Goal: Information Seeking & Learning: Find specific fact

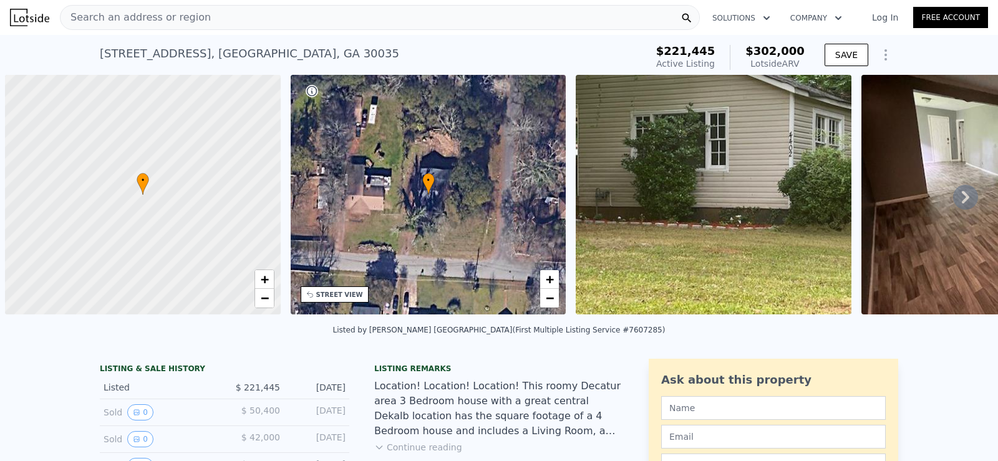
scroll to position [0, 299]
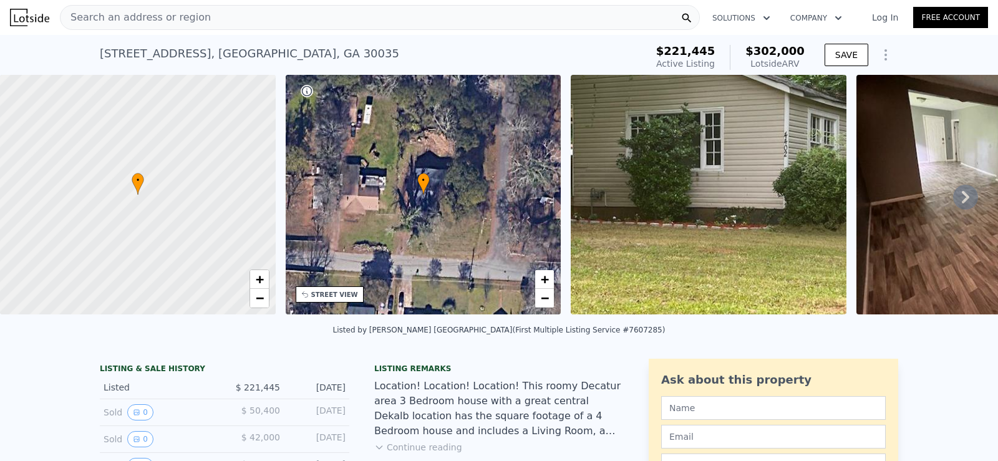
click at [157, 9] on div "Search an address or region" at bounding box center [135, 18] width 150 height 24
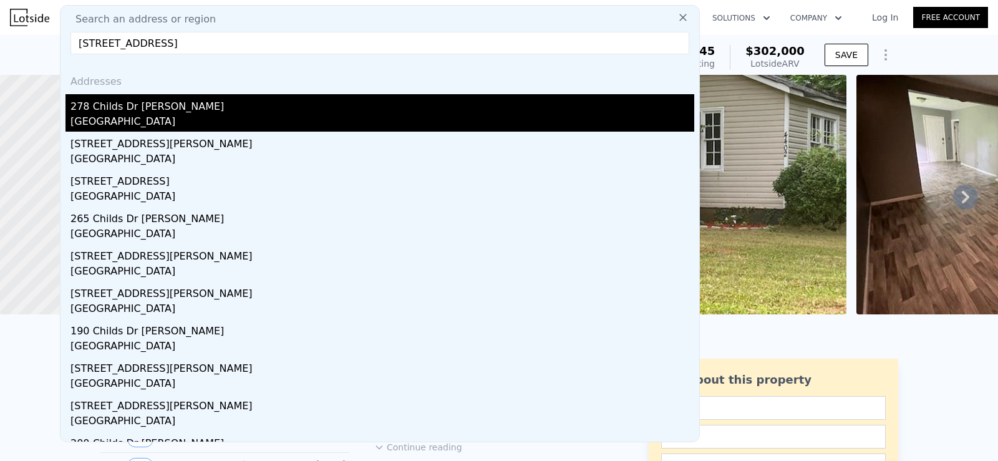
type input "[STREET_ADDRESS]"
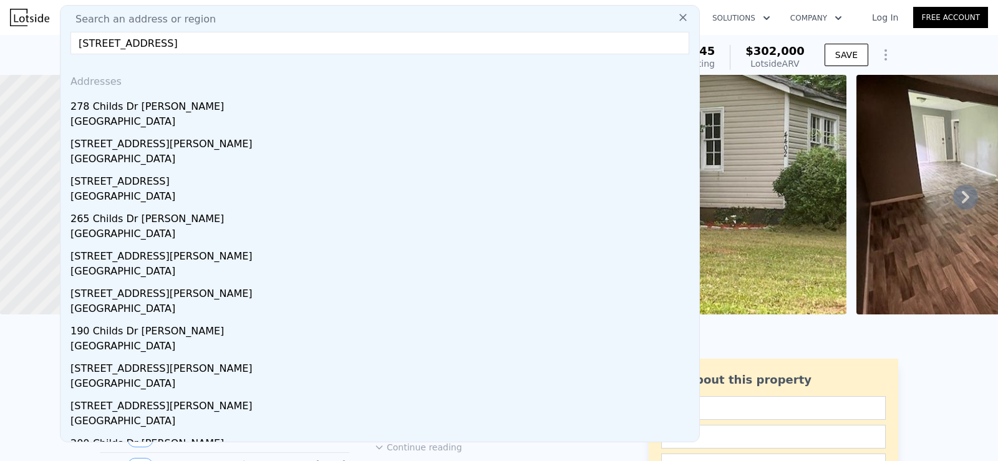
click at [288, 104] on div "278 Childs Dr [PERSON_NAME]" at bounding box center [382, 104] width 624 height 20
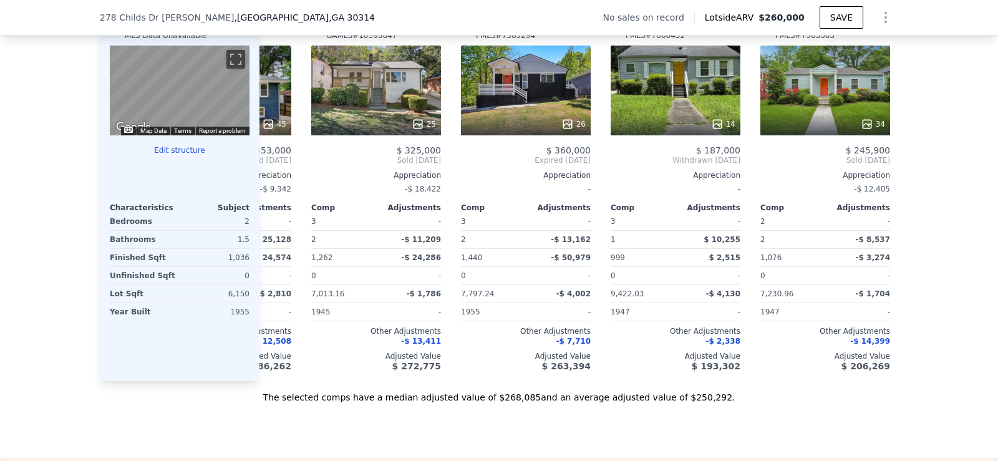
scroll to position [1136, 0]
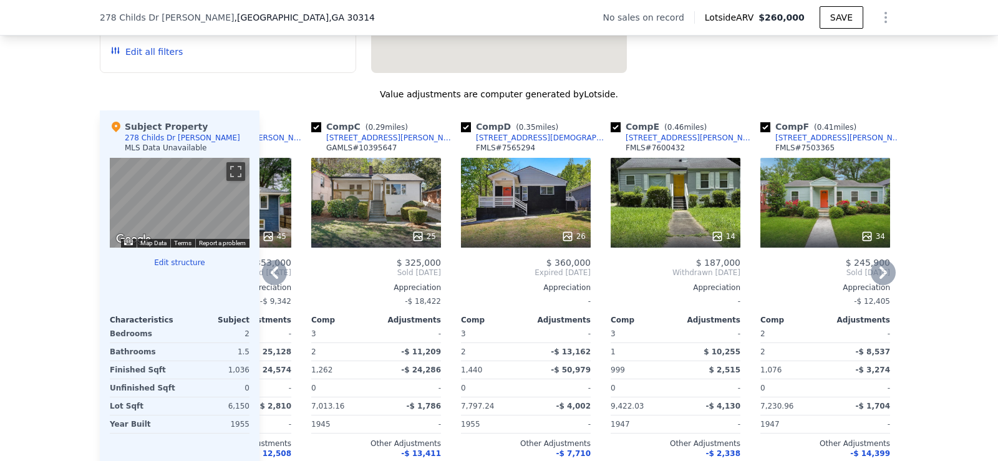
click at [611, 132] on input "checkbox" at bounding box center [616, 127] width 10 height 10
checkbox input "false"
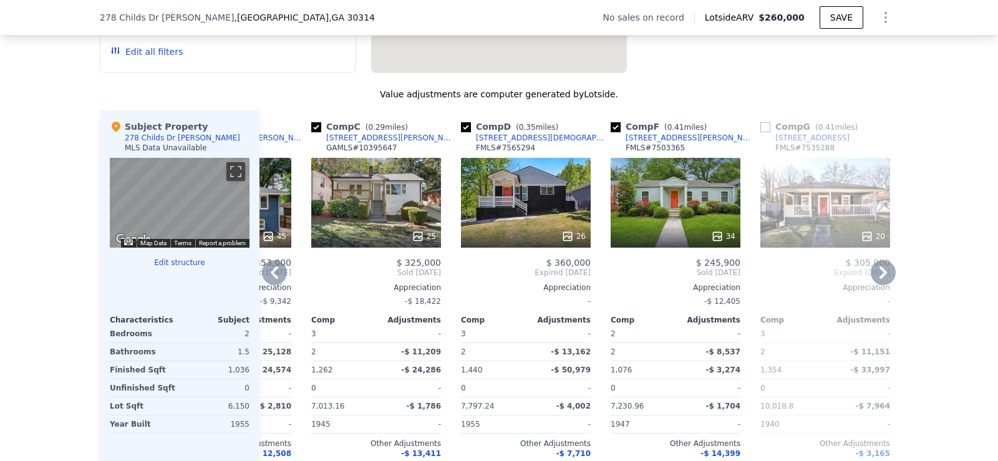
click at [763, 127] on div "Comp G ( 0.41 miles) [STREET_ADDRESS][GEOGRAPHIC_DATA] # 7535288 20 $ 305,000 E…" at bounding box center [825, 301] width 140 height 383
click at [762, 130] on div "Comp G ( 0.41 miles)" at bounding box center [811, 126] width 102 height 12
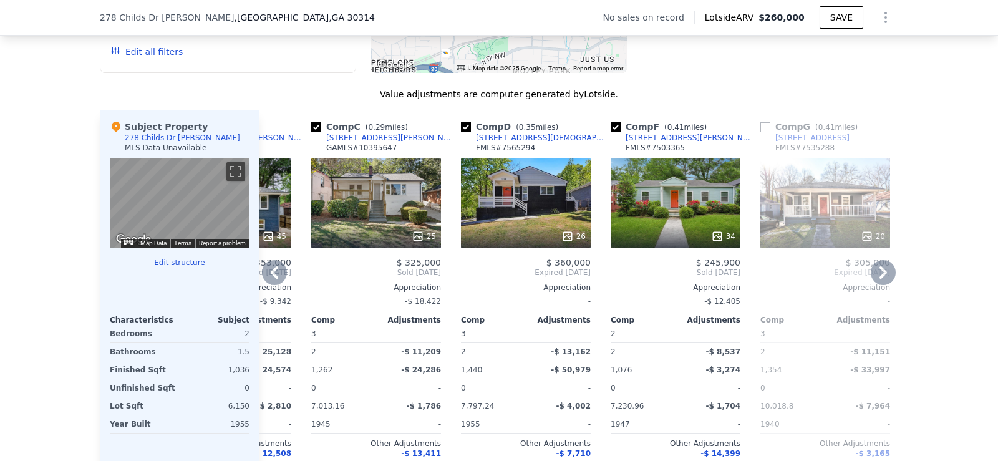
click at [760, 132] on input "checkbox" at bounding box center [765, 127] width 10 height 10
checkbox input "true"
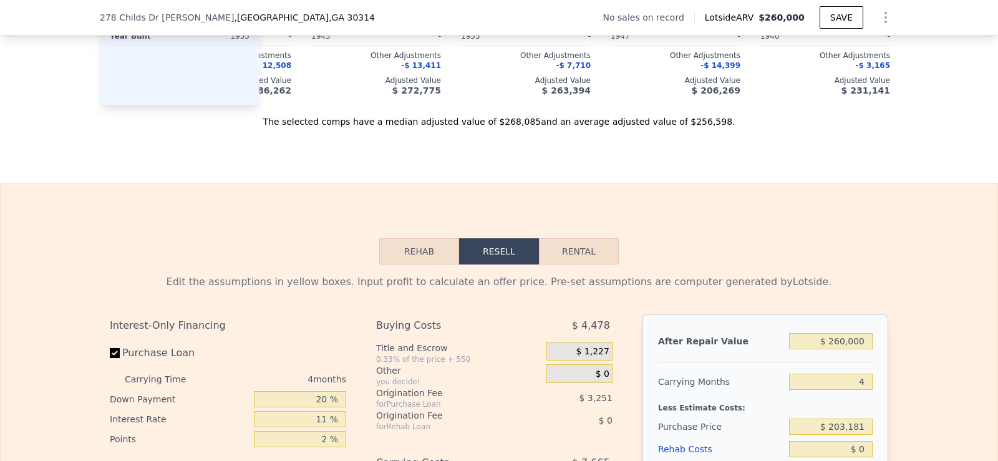
scroll to position [1478, 0]
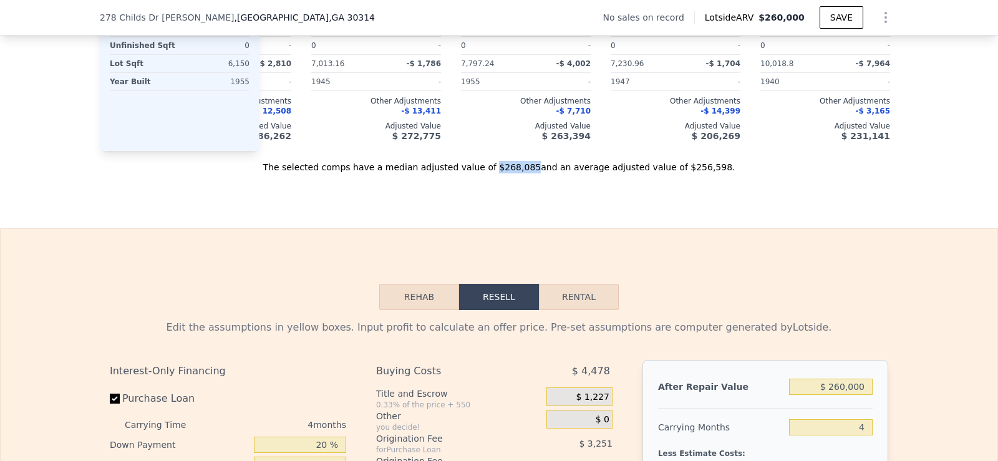
drag, startPoint x: 494, startPoint y: 183, endPoint x: 528, endPoint y: 190, distance: 35.1
click at [528, 173] on div "The selected comps have a median adjusted value of $268,085 and an average adju…" at bounding box center [499, 162] width 798 height 22
copy div "$268,085"
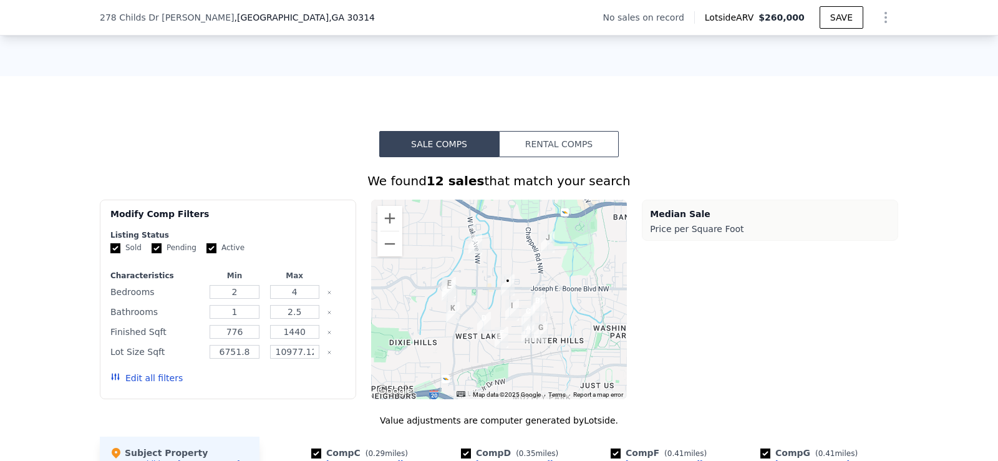
scroll to position [0, 0]
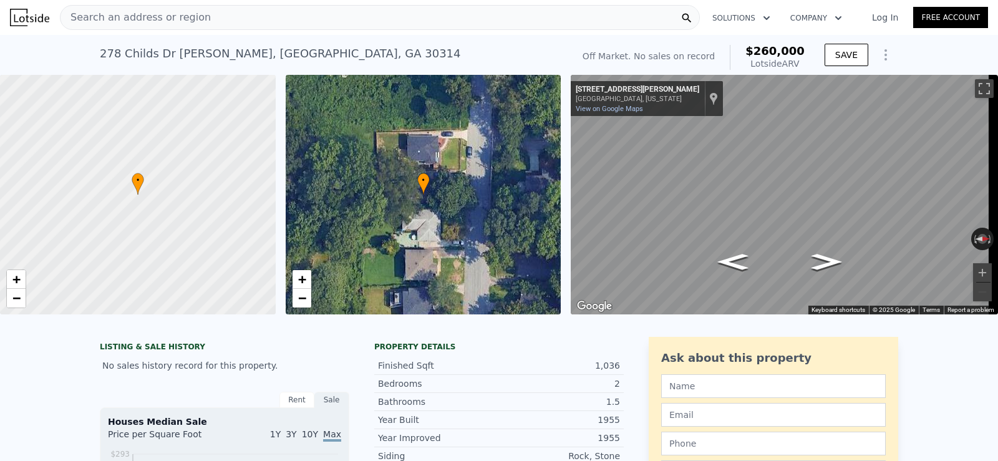
click at [377, 19] on div "Search an address or region" at bounding box center [380, 17] width 640 height 25
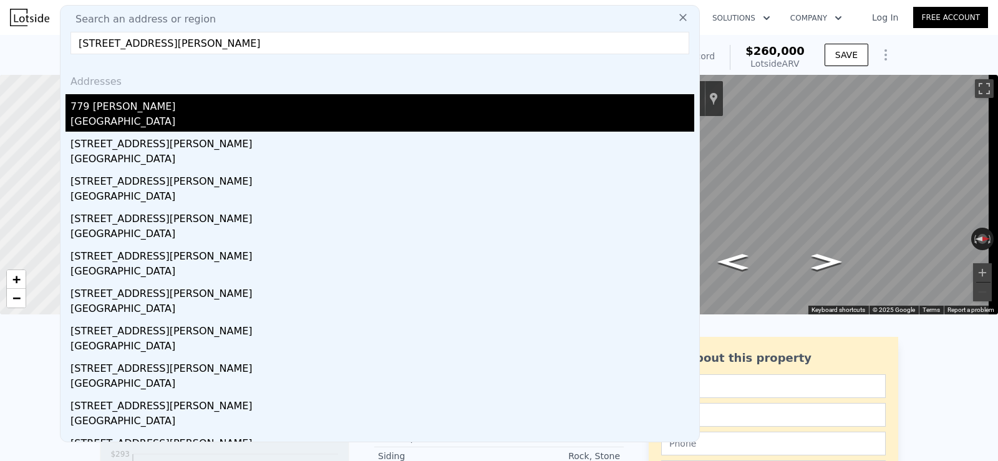
type input "[STREET_ADDRESS][PERSON_NAME]"
click at [234, 100] on div "779 [PERSON_NAME]" at bounding box center [382, 104] width 624 height 20
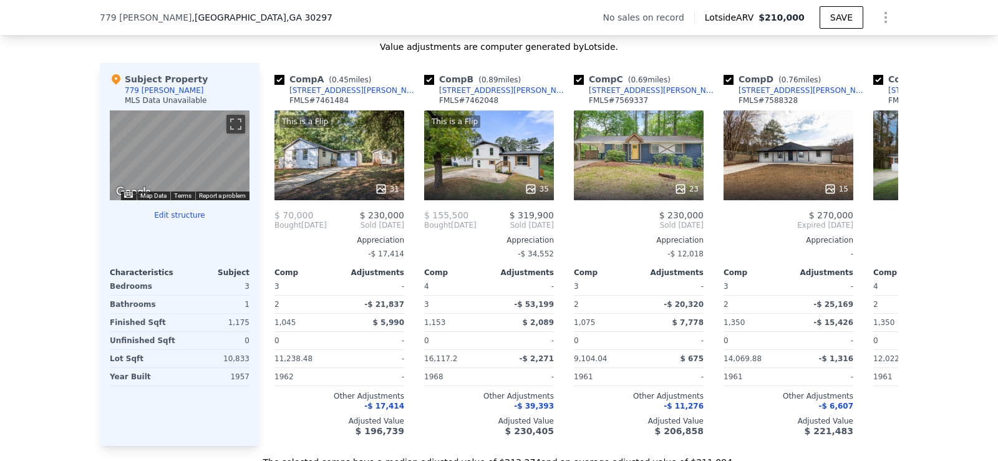
scroll to position [1105, 0]
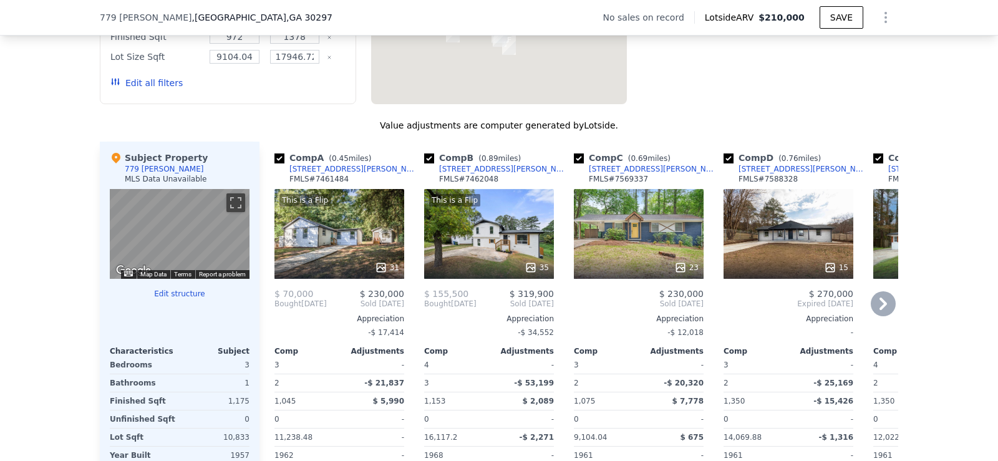
click at [574, 163] on input "checkbox" at bounding box center [579, 158] width 10 height 10
checkbox input "false"
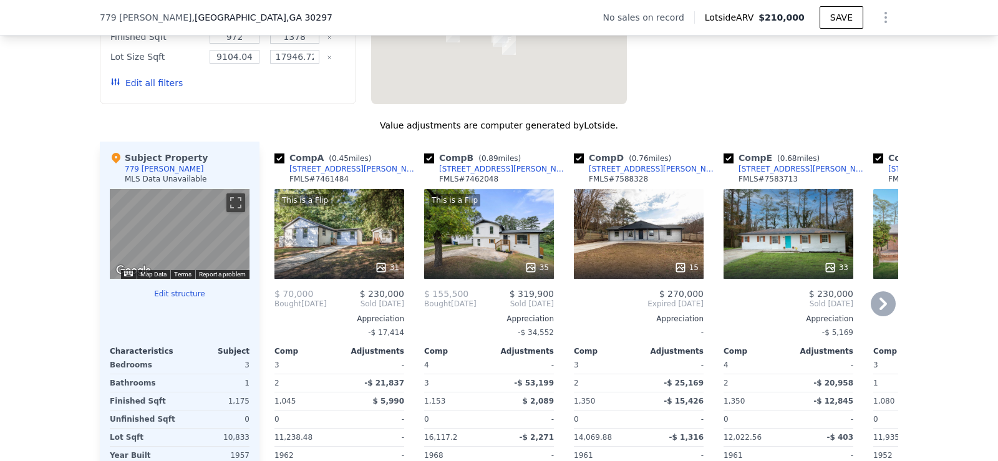
click at [274, 163] on input "checkbox" at bounding box center [279, 158] width 10 height 10
checkbox input "false"
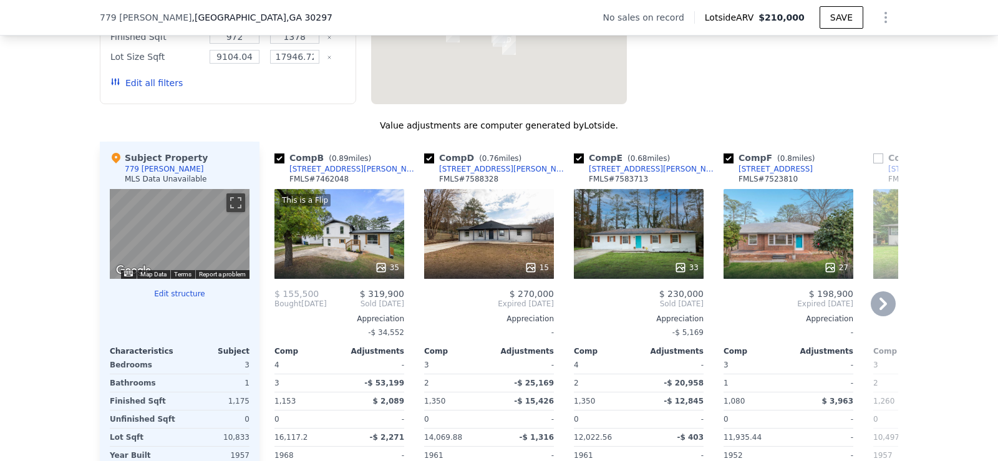
click at [723, 163] on input "checkbox" at bounding box center [728, 158] width 10 height 10
checkbox input "false"
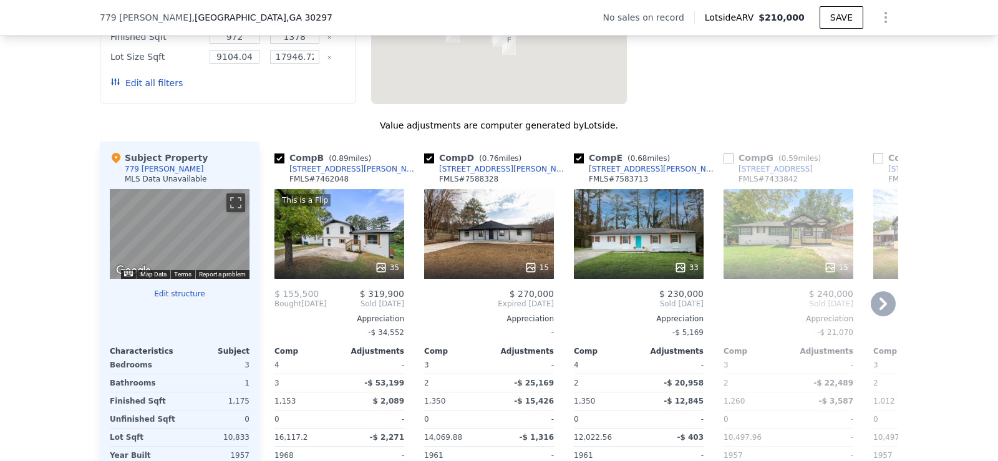
click at [883, 315] on icon at bounding box center [883, 303] width 25 height 25
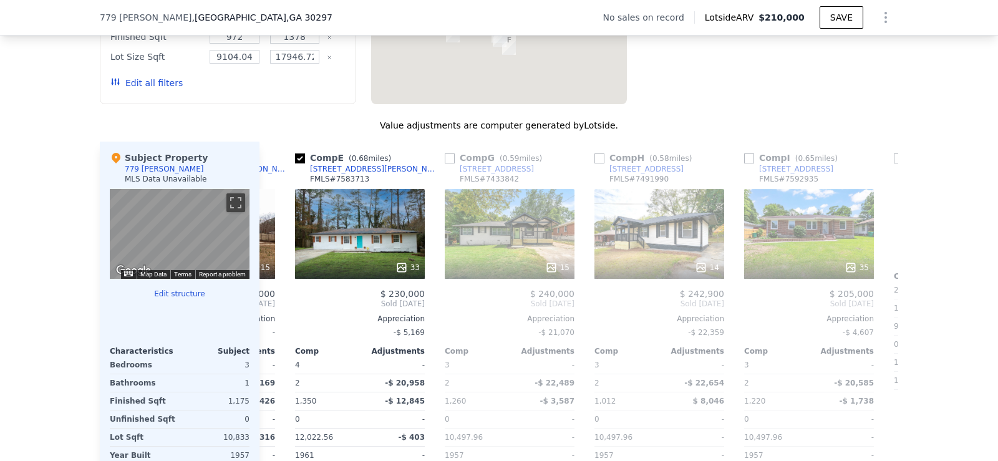
scroll to position [0, 299]
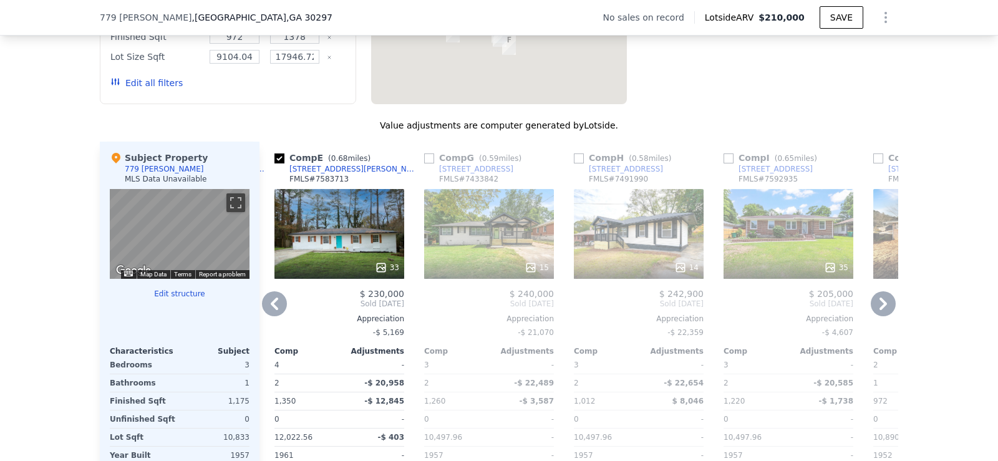
click at [883, 315] on icon at bounding box center [883, 303] width 25 height 25
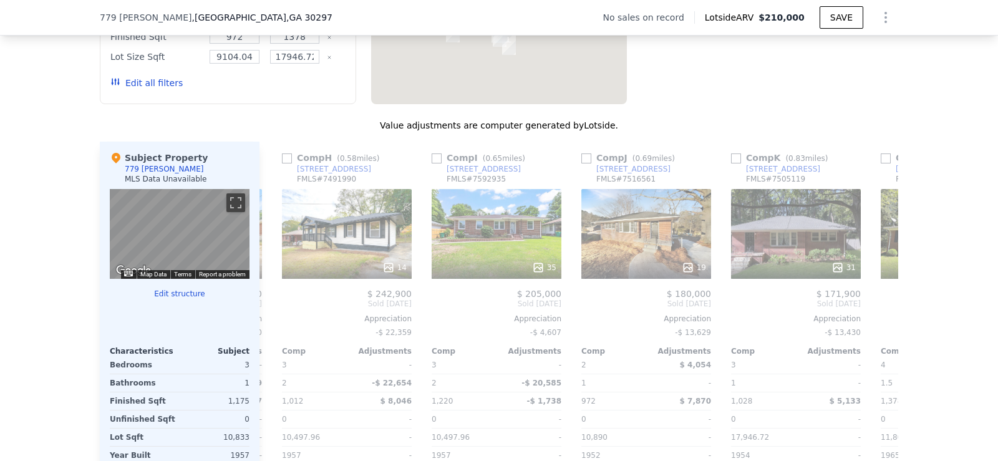
scroll to position [0, 599]
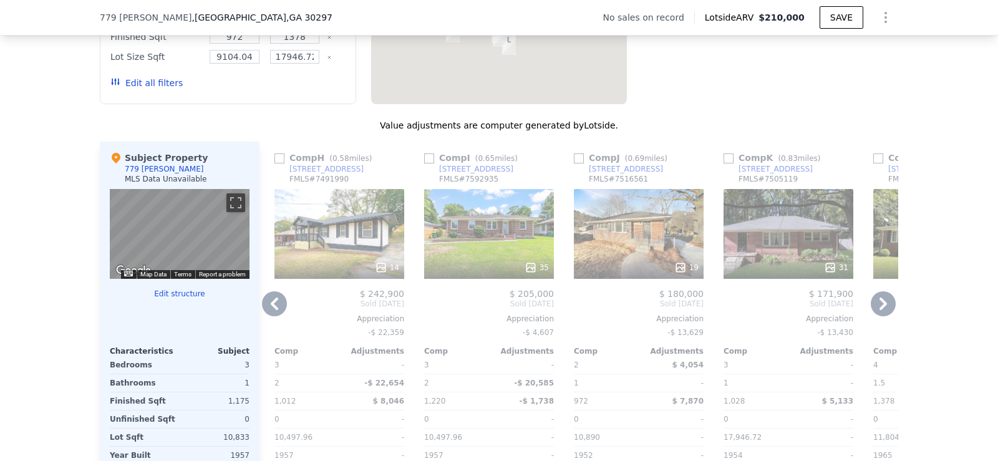
click at [883, 315] on icon at bounding box center [883, 303] width 25 height 25
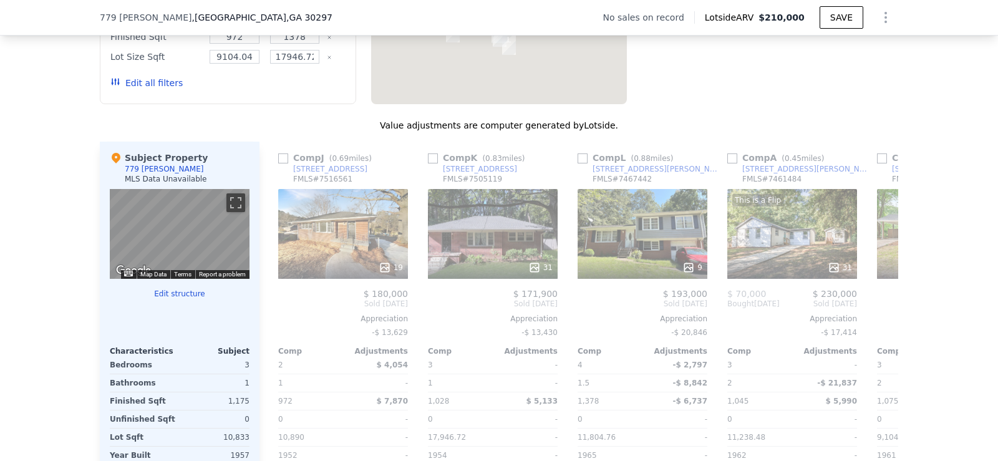
scroll to position [0, 898]
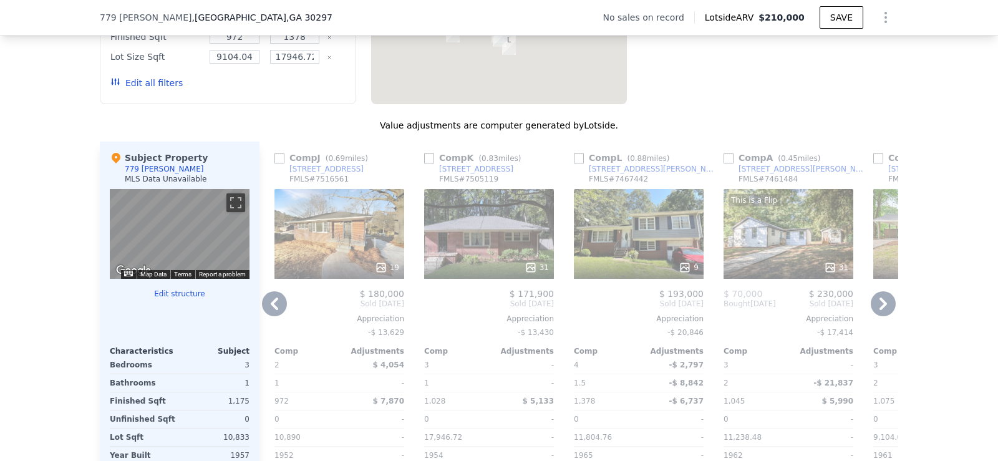
click at [883, 315] on icon at bounding box center [883, 303] width 25 height 25
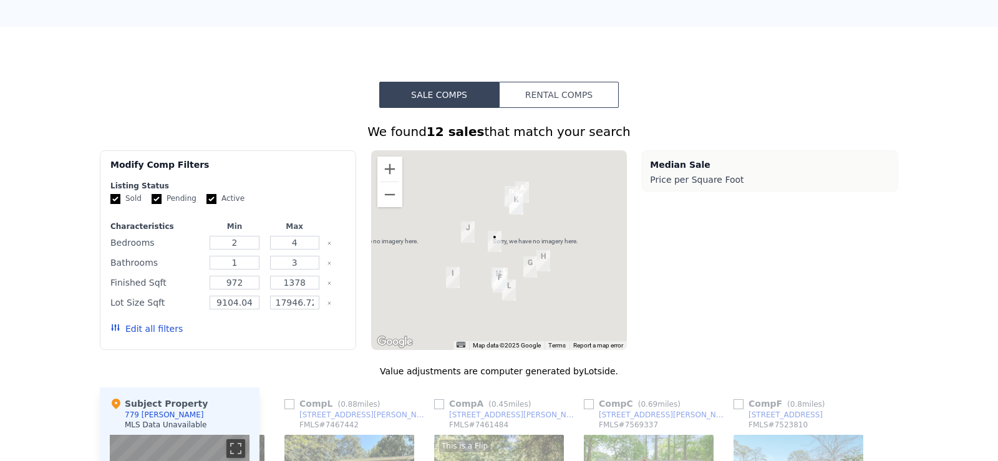
scroll to position [0, 0]
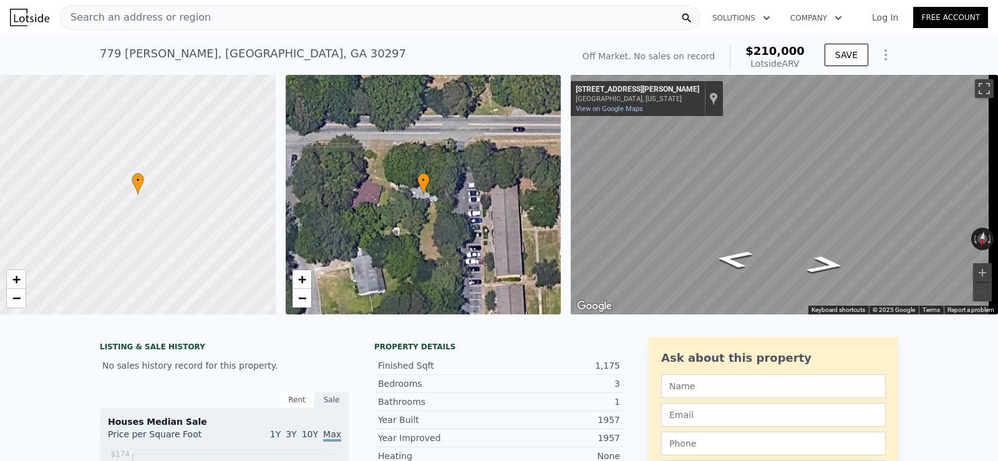
click at [195, 17] on div "Search an address or region" at bounding box center [380, 17] width 640 height 25
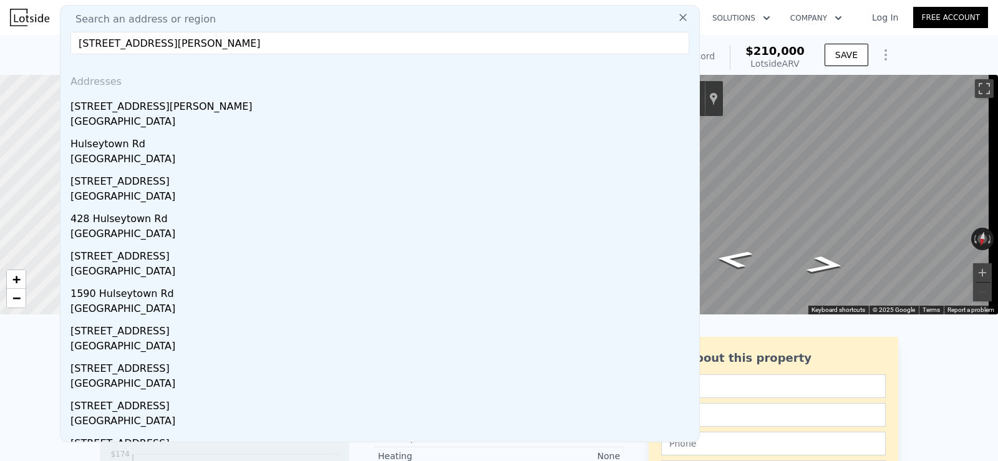
drag, startPoint x: 254, startPoint y: 42, endPoint x: 0, endPoint y: 80, distance: 257.3
paste input "[STREET_ADDRESS]"
type input "[STREET_ADDRESS]"
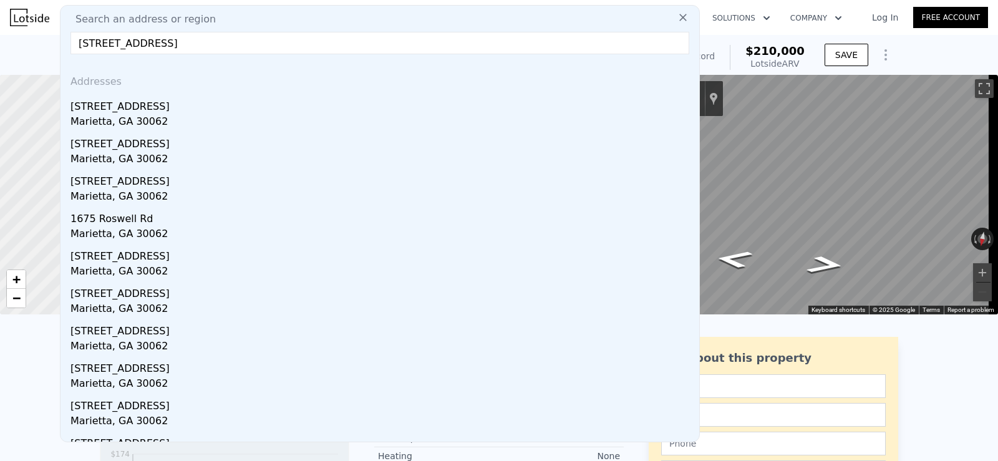
checkbox input "true"
type input "[STREET_ADDRESS]"
click at [680, 112] on div "Addresses [STREET_ADDRESS][GEOGRAPHIC_DATA][STREET_ADDRESS][STREET_ADDRESS][STR…" at bounding box center [379, 252] width 639 height 377
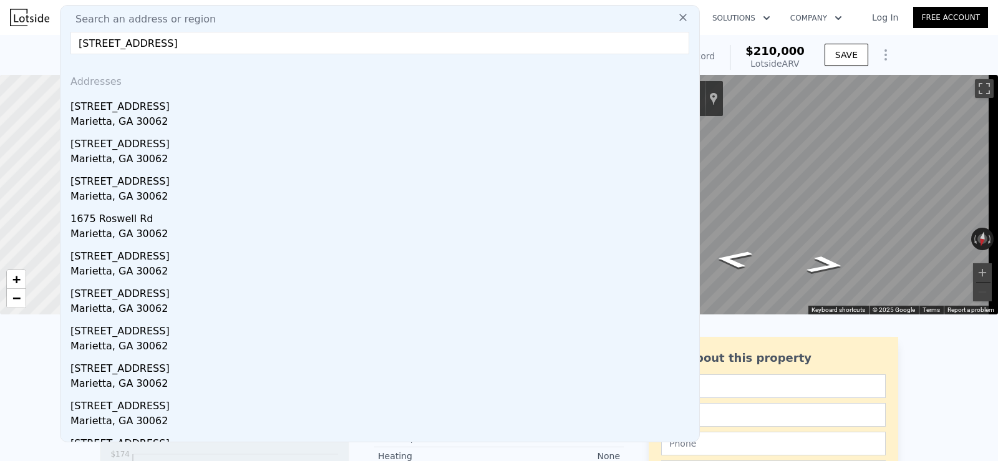
click at [677, 19] on icon at bounding box center [683, 17] width 12 height 12
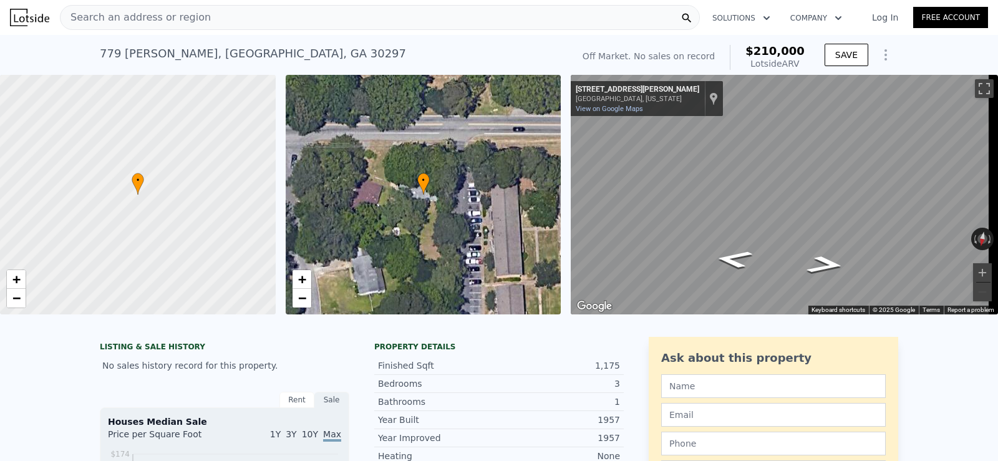
click at [276, 11] on div "Search an address or region" at bounding box center [380, 17] width 640 height 25
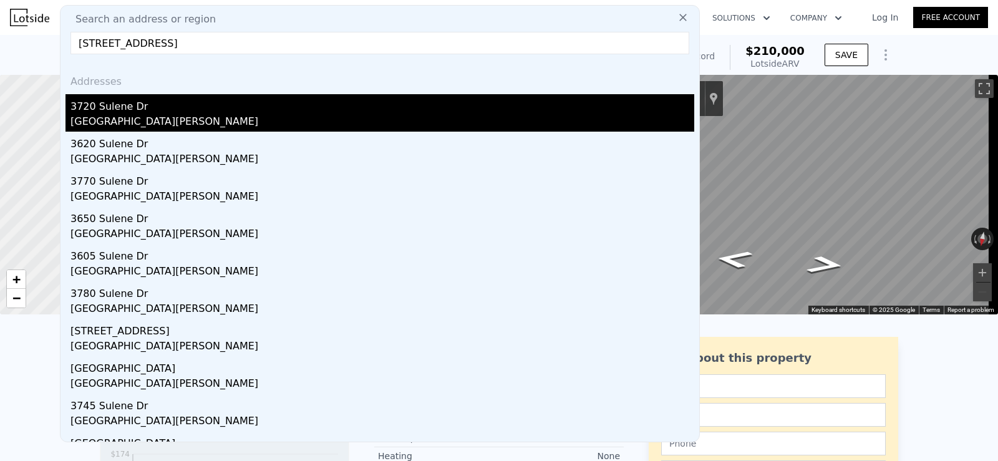
type input "[STREET_ADDRESS]"
click at [163, 116] on div "[GEOGRAPHIC_DATA][PERSON_NAME]" at bounding box center [382, 122] width 624 height 17
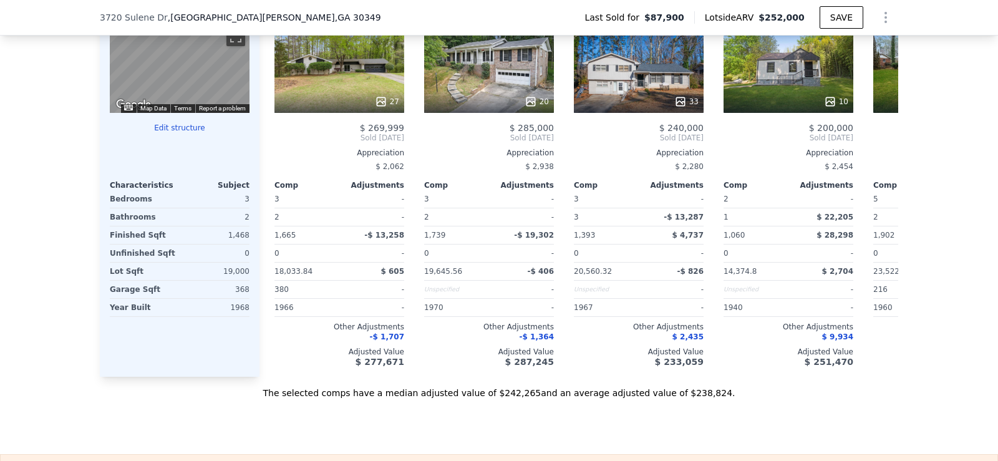
scroll to position [1266, 0]
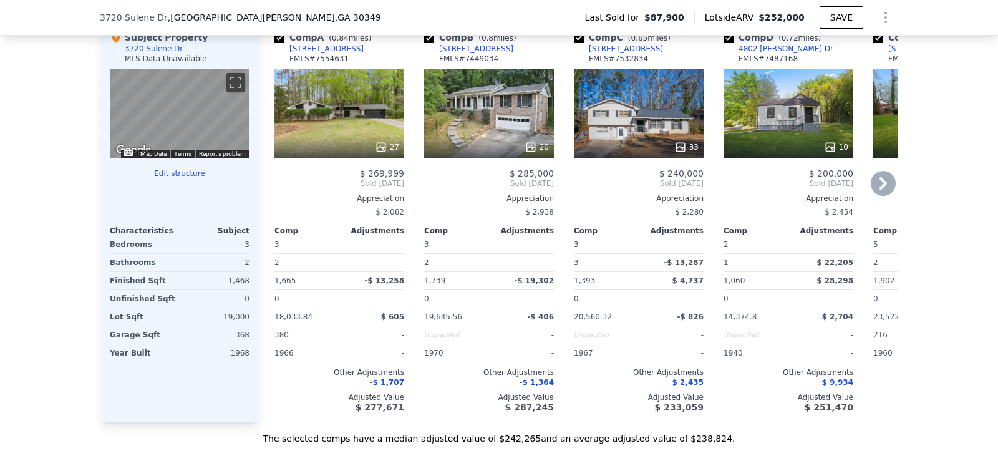
click at [880, 190] on icon at bounding box center [882, 183] width 7 height 12
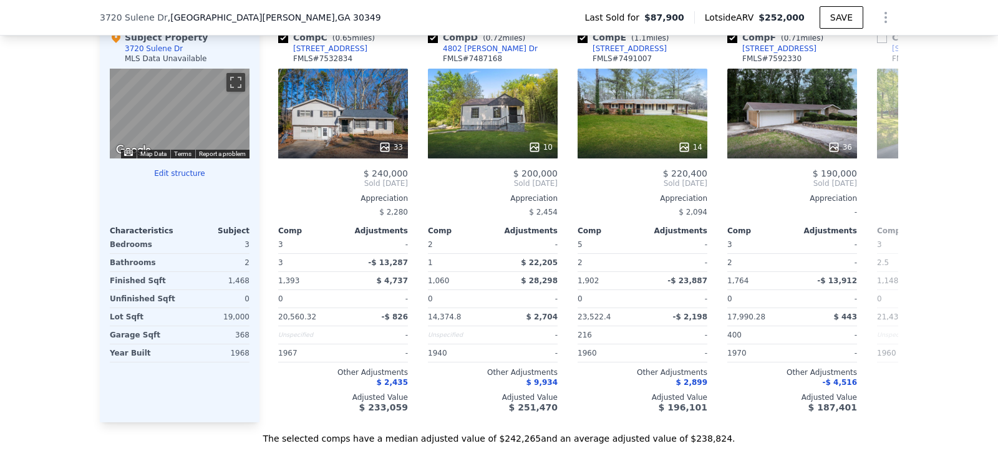
scroll to position [0, 299]
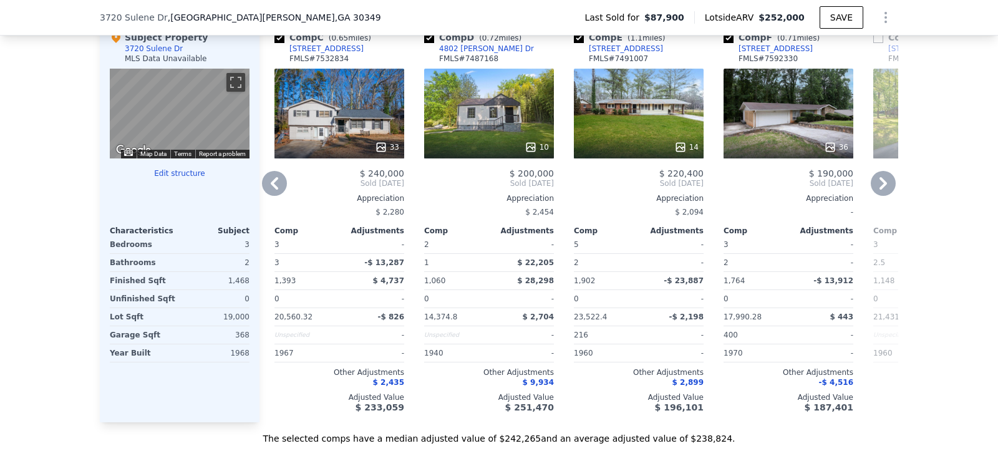
click at [723, 43] on input "checkbox" at bounding box center [728, 38] width 10 height 10
checkbox input "false"
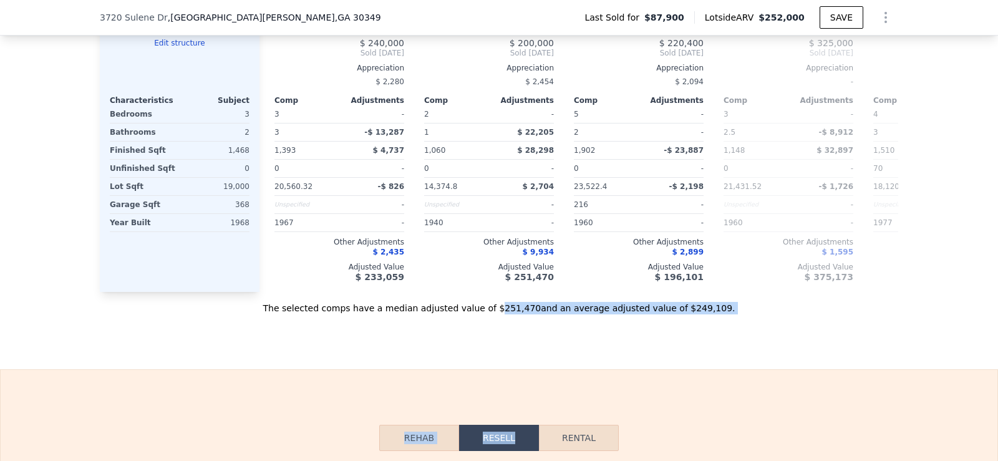
drag, startPoint x: 498, startPoint y: 457, endPoint x: 521, endPoint y: 457, distance: 23.1
click at [521, 457] on div "Search an address or region Solutions Company Open main menu Log In Free Accoun…" at bounding box center [499, 78] width 998 height 2948
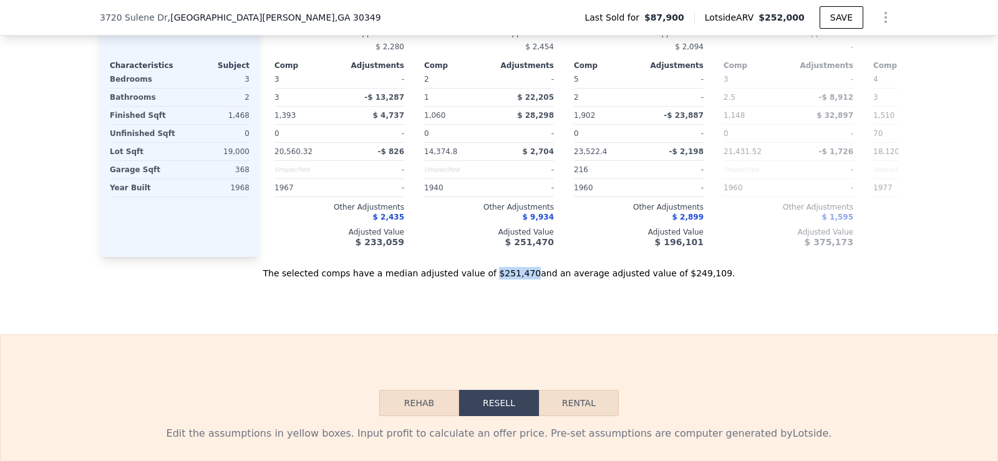
drag, startPoint x: 495, startPoint y: 294, endPoint x: 526, endPoint y: 293, distance: 31.2
click at [526, 279] on div "The selected comps have a median adjusted value of $251,470 and an average adju…" at bounding box center [499, 268] width 798 height 22
copy div "$251,470"
checkbox input "true"
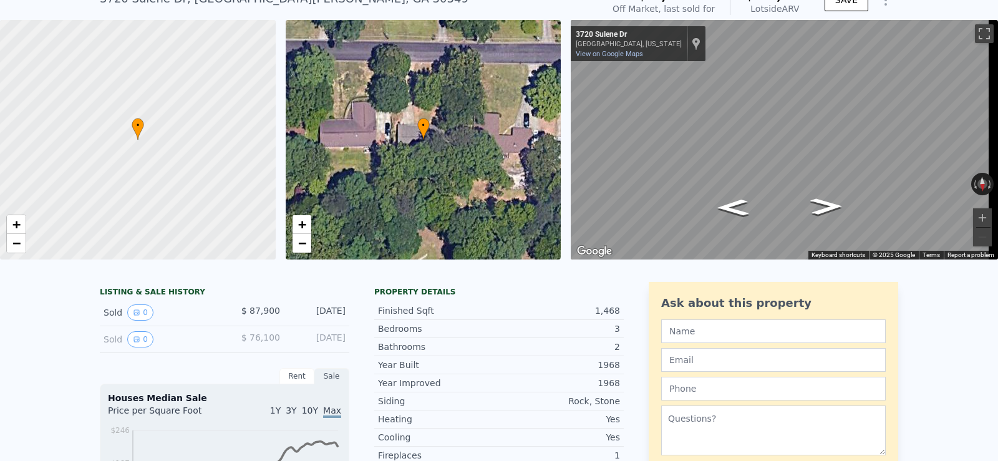
scroll to position [0, 0]
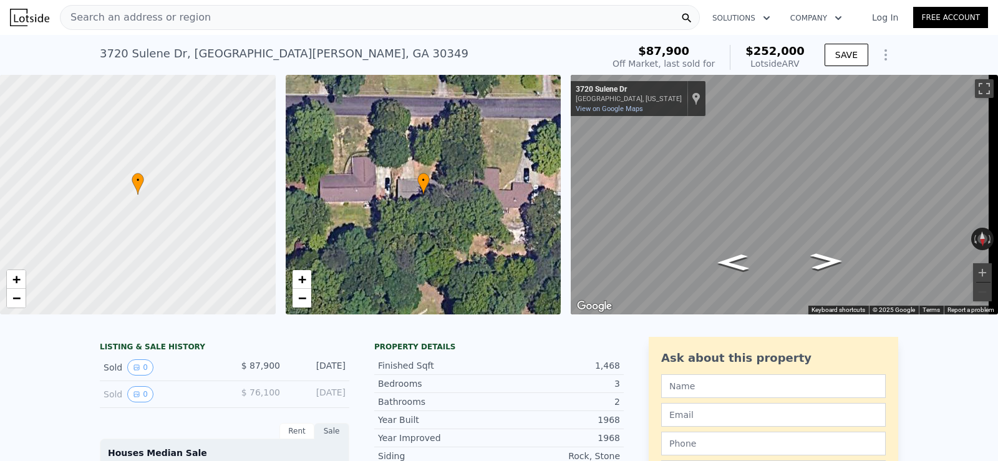
click at [263, 21] on div "Search an address or region" at bounding box center [380, 17] width 640 height 25
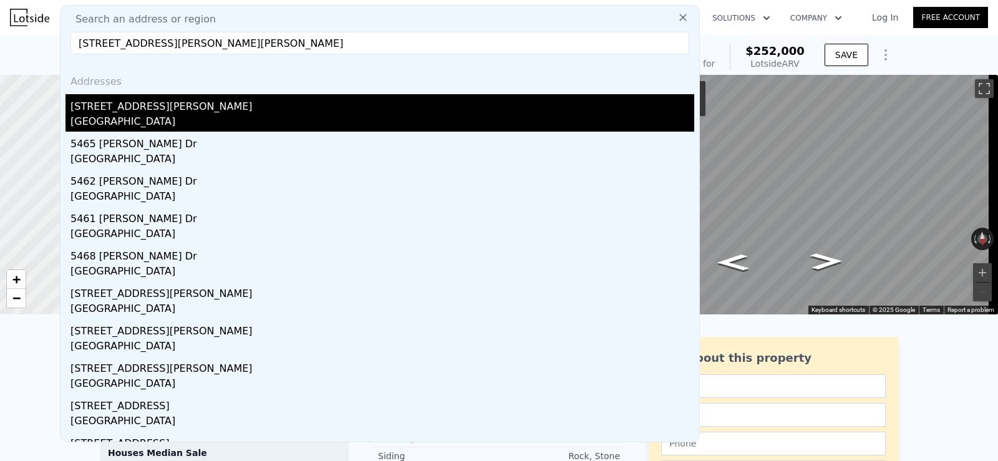
type input "[STREET_ADDRESS][PERSON_NAME][PERSON_NAME]"
click at [215, 104] on div "[STREET_ADDRESS][PERSON_NAME]" at bounding box center [382, 104] width 624 height 20
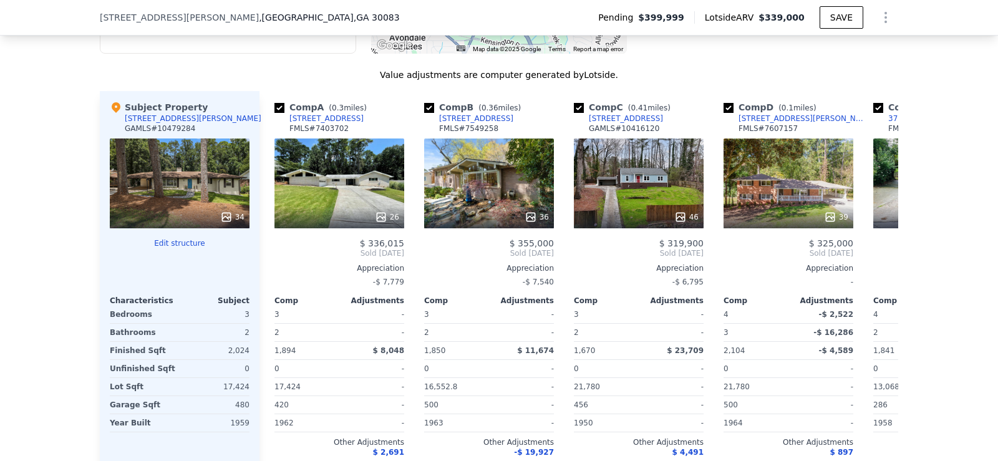
scroll to position [1275, 0]
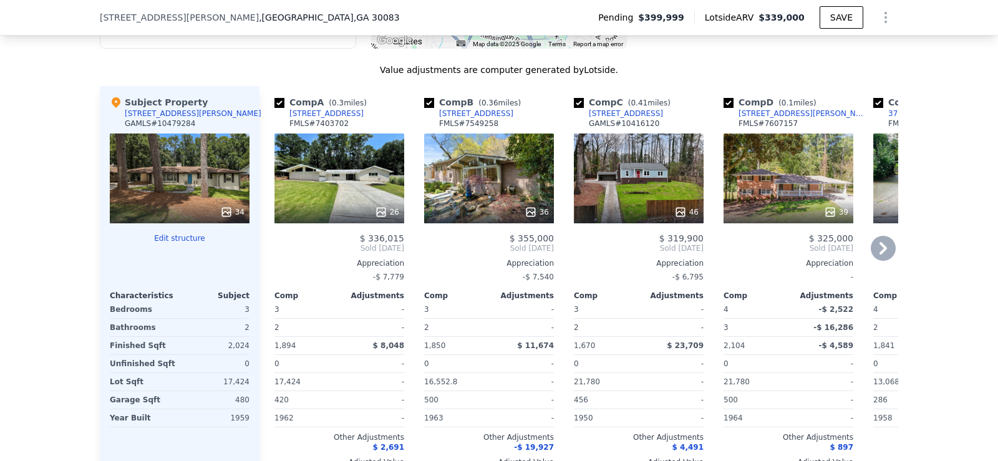
click at [879, 261] on icon at bounding box center [883, 248] width 25 height 25
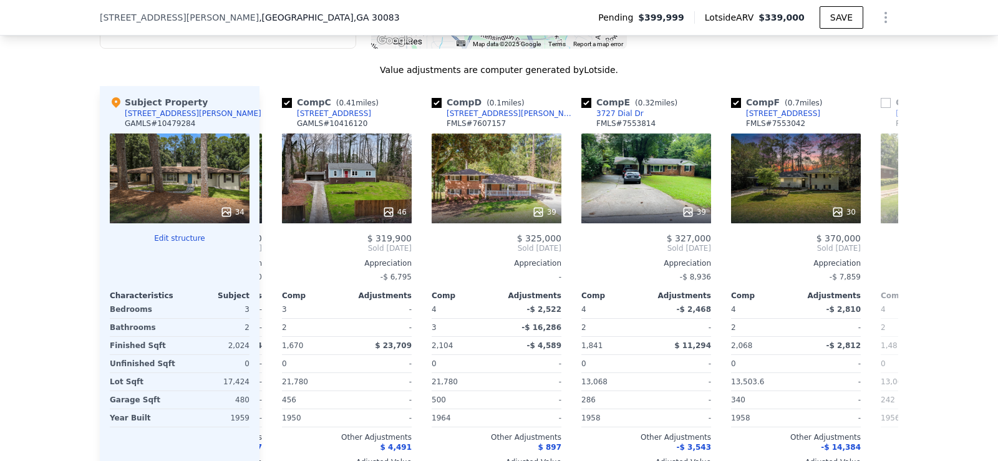
scroll to position [0, 299]
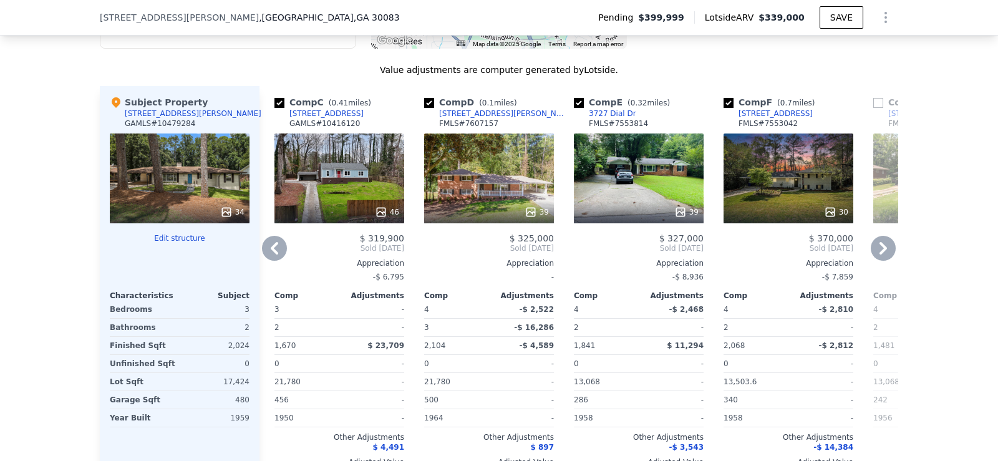
click at [879, 261] on icon at bounding box center [883, 248] width 25 height 25
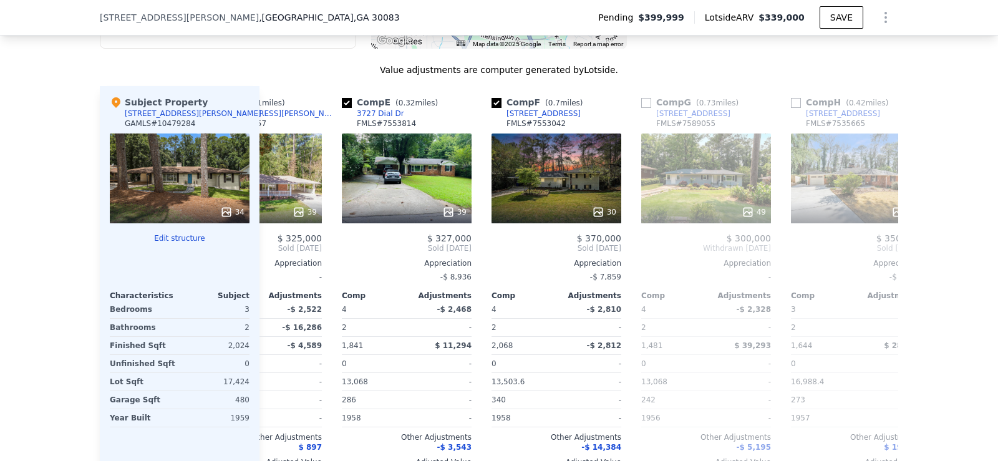
scroll to position [0, 599]
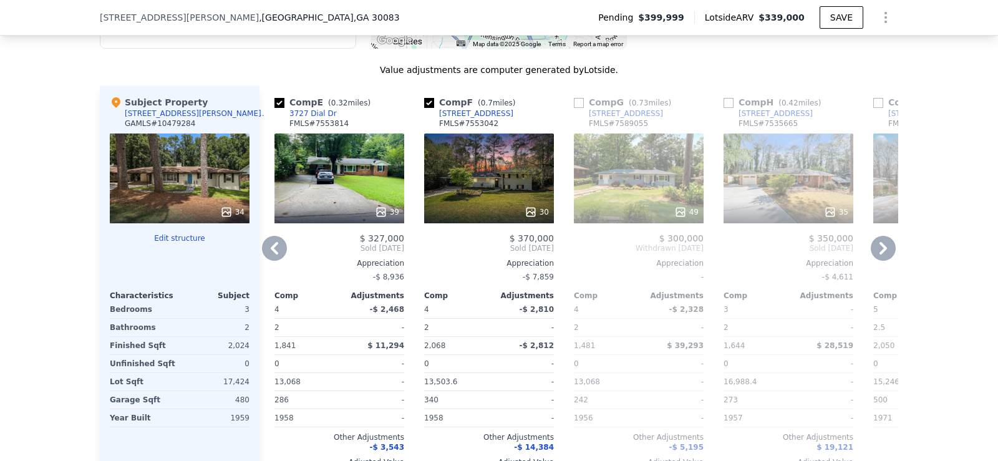
click at [274, 258] on icon at bounding box center [274, 248] width 25 height 25
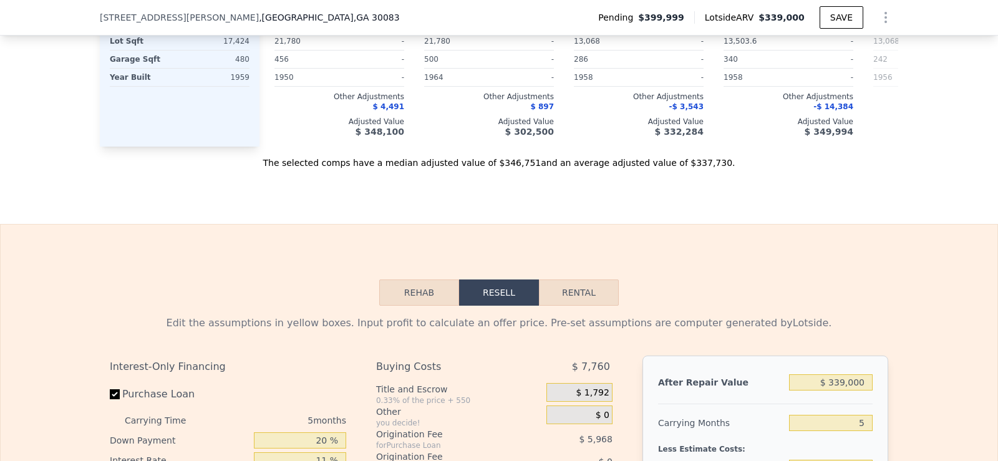
scroll to position [1519, 0]
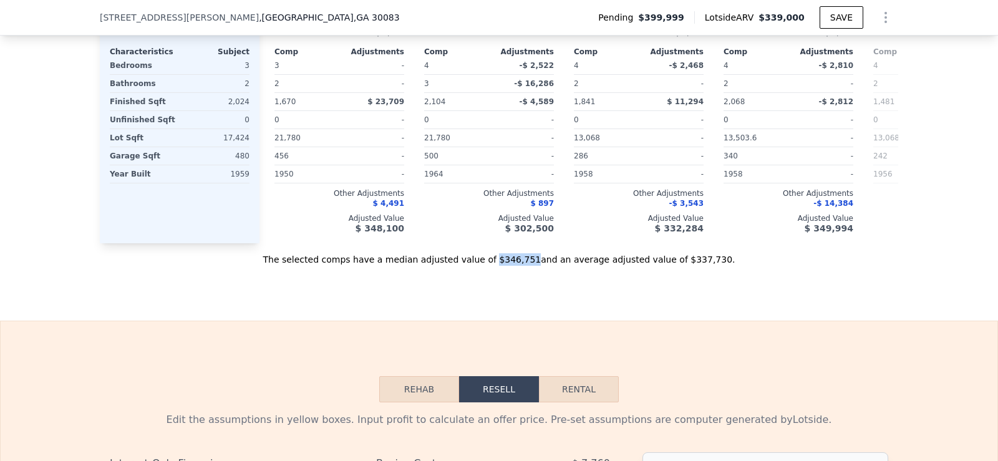
drag, startPoint x: 496, startPoint y: 276, endPoint x: 526, endPoint y: 284, distance: 30.9
copy div "$346,751"
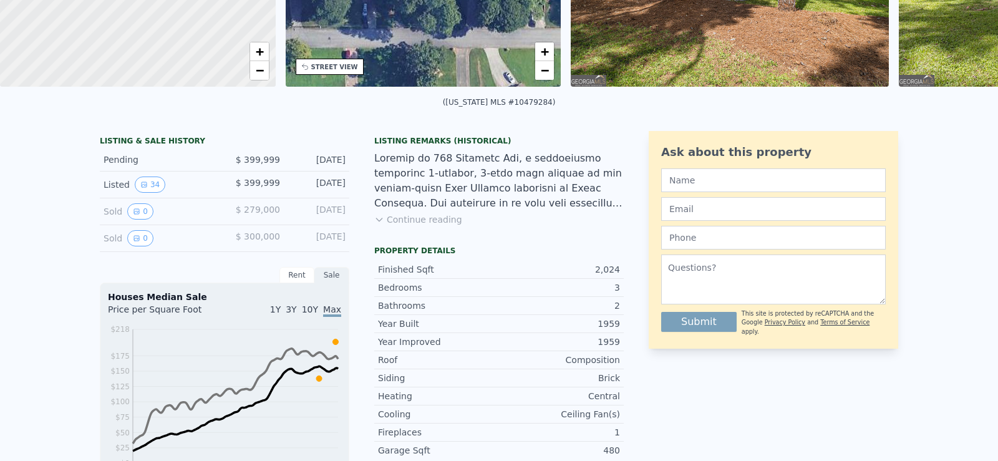
scroll to position [0, 0]
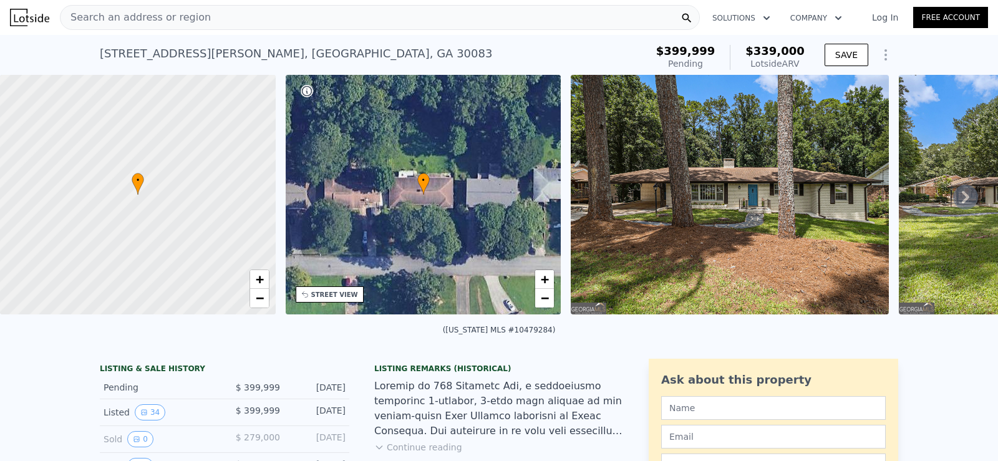
click at [260, 15] on div "Search an address or region" at bounding box center [380, 17] width 640 height 25
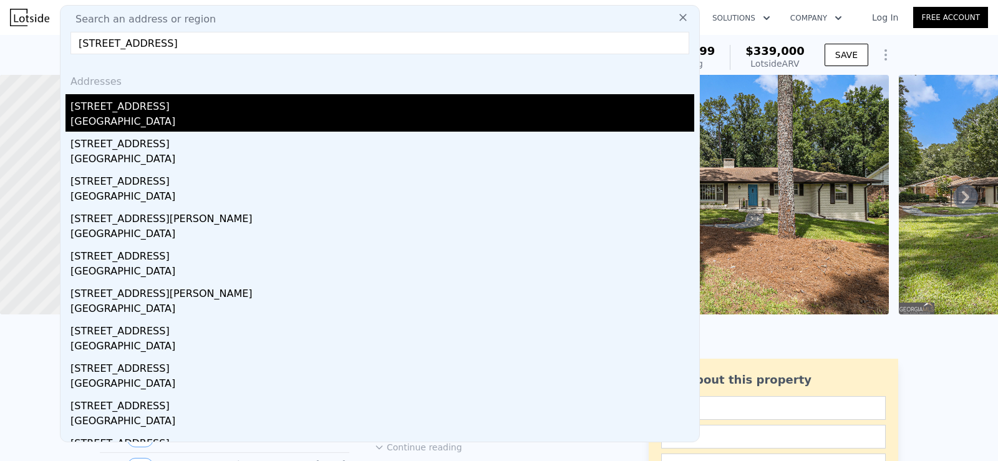
type input "[STREET_ADDRESS]"
click at [414, 121] on div "[GEOGRAPHIC_DATA]" at bounding box center [382, 122] width 624 height 17
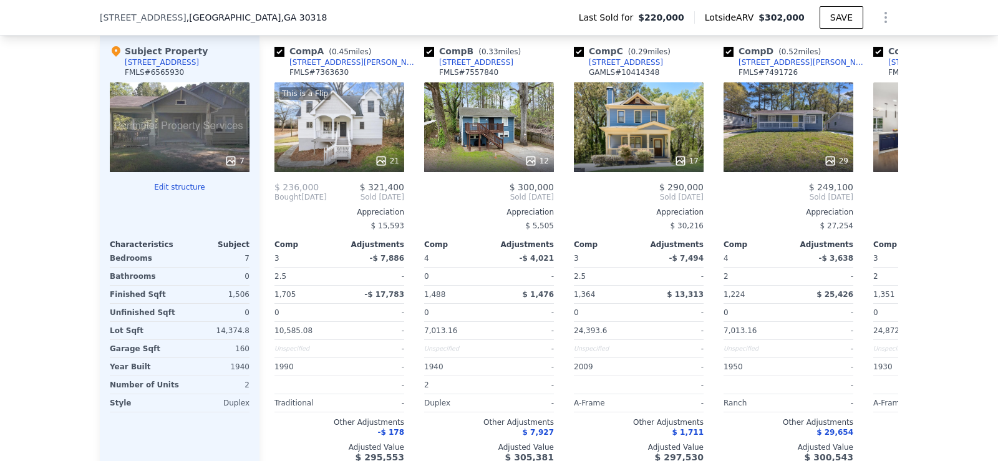
scroll to position [1293, 0]
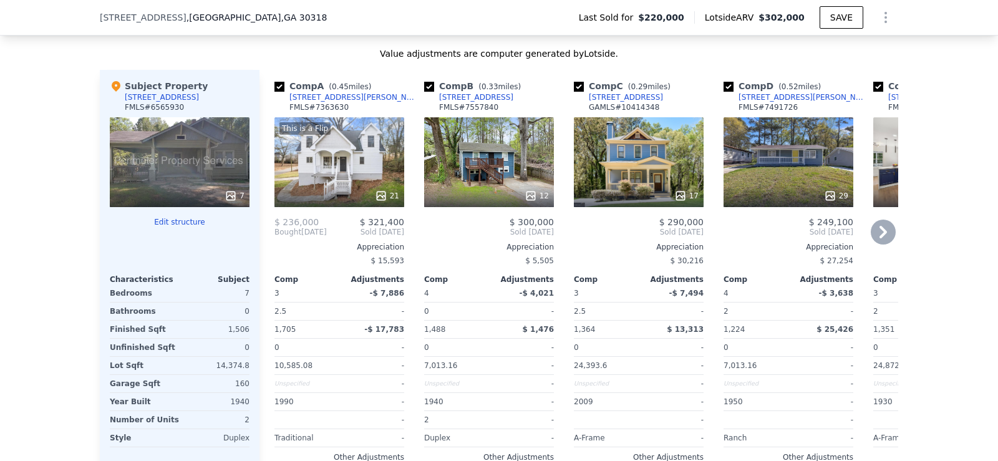
click at [879, 241] on icon at bounding box center [883, 232] width 25 height 25
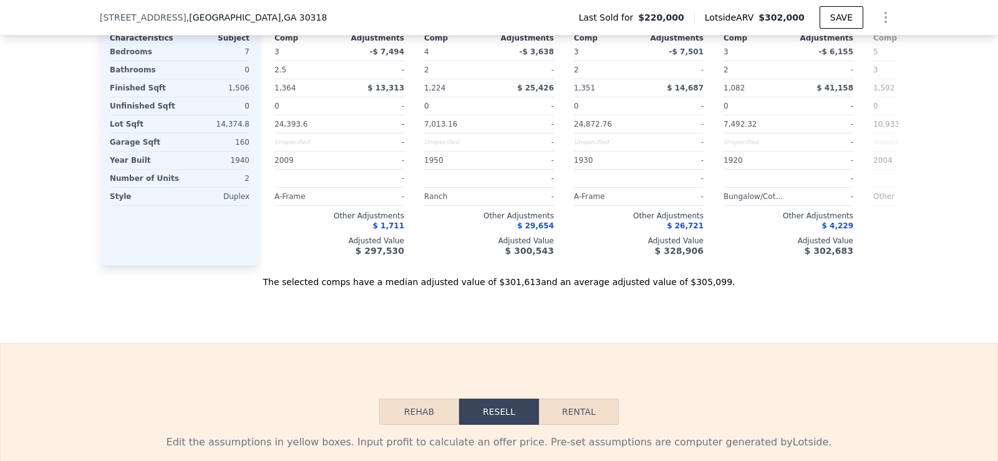
scroll to position [1540, 0]
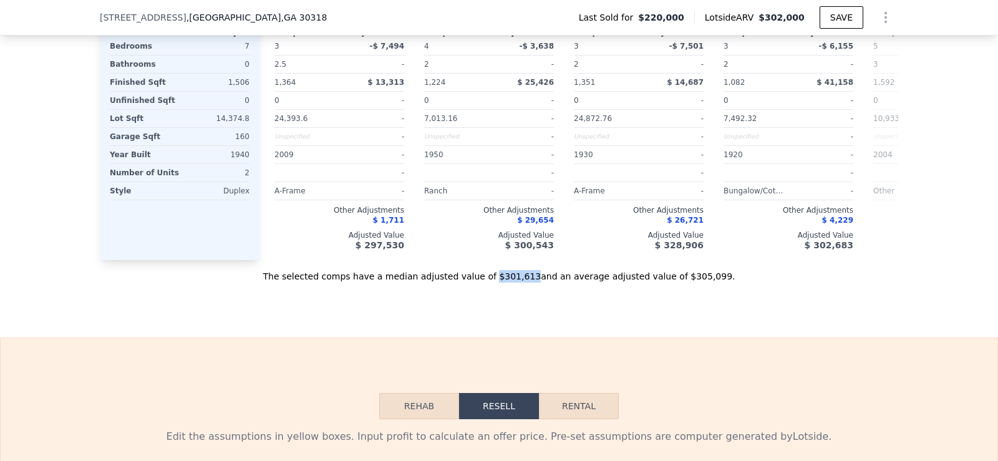
drag, startPoint x: 496, startPoint y: 294, endPoint x: 524, endPoint y: 300, distance: 29.2
click at [524, 283] on div "The selected comps have a median adjusted value of $301,613 and an average adju…" at bounding box center [499, 271] width 798 height 22
copy div "$301,613"
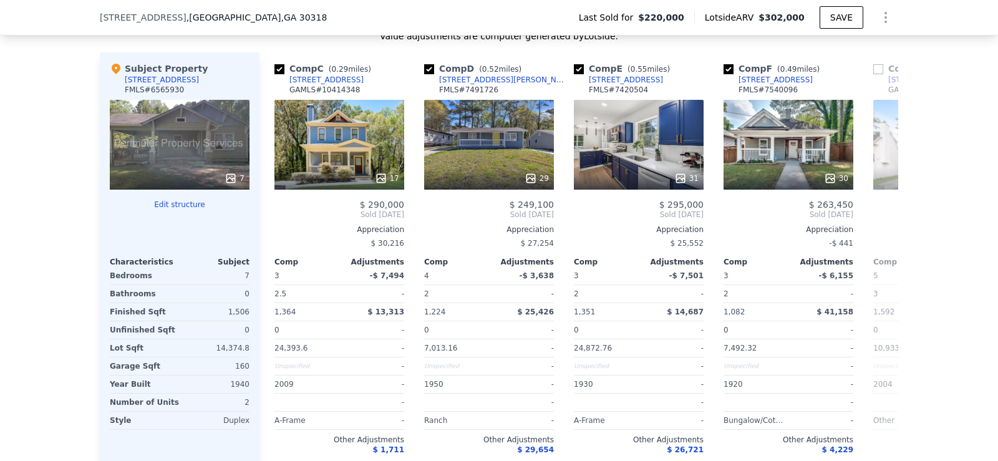
scroll to position [1317, 0]
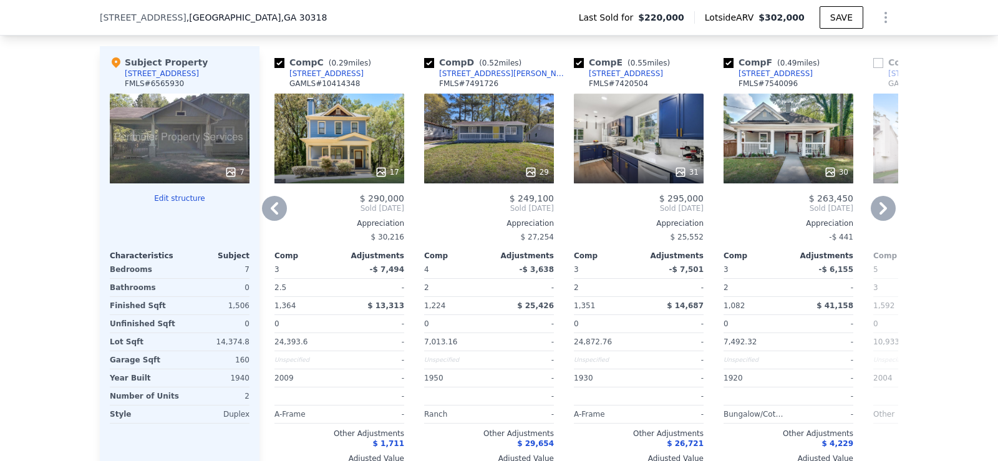
click at [879, 215] on icon at bounding box center [882, 208] width 7 height 12
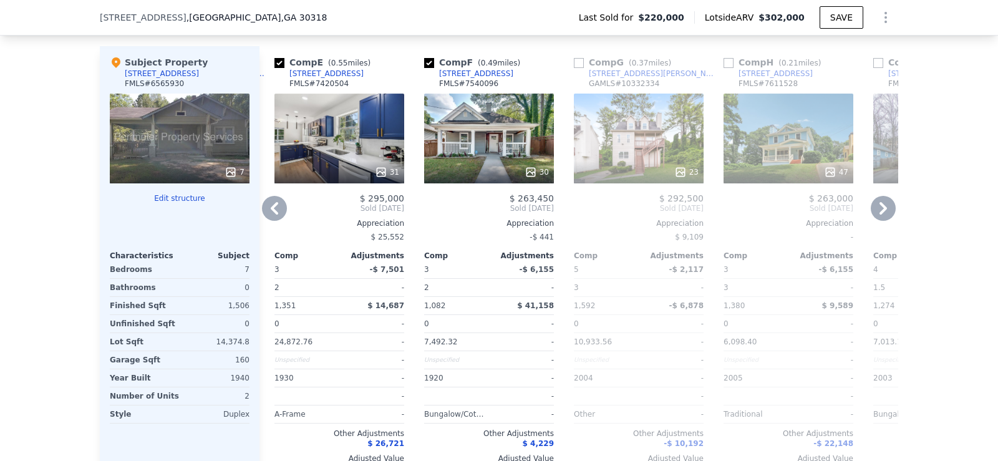
click at [879, 215] on icon at bounding box center [882, 208] width 7 height 12
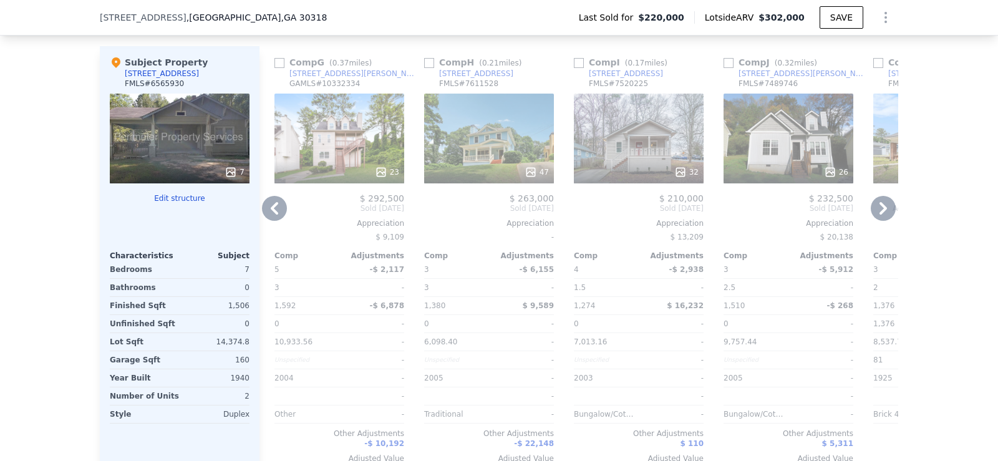
click at [879, 215] on icon at bounding box center [882, 208] width 7 height 12
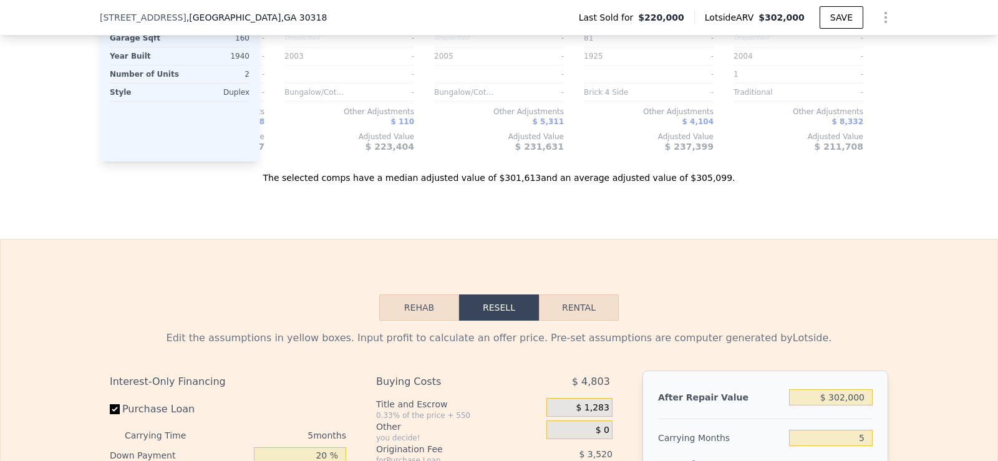
scroll to position [1698, 0]
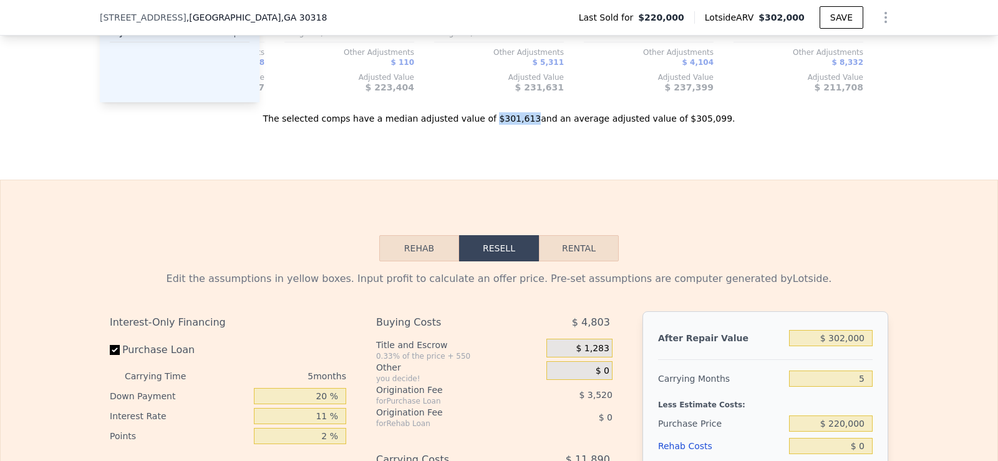
drag, startPoint x: 498, startPoint y: 136, endPoint x: 525, endPoint y: 138, distance: 27.6
click at [525, 125] on div "The selected comps have a median adjusted value of $301,613 and an average adju…" at bounding box center [499, 113] width 798 height 22
copy div "$301,613"
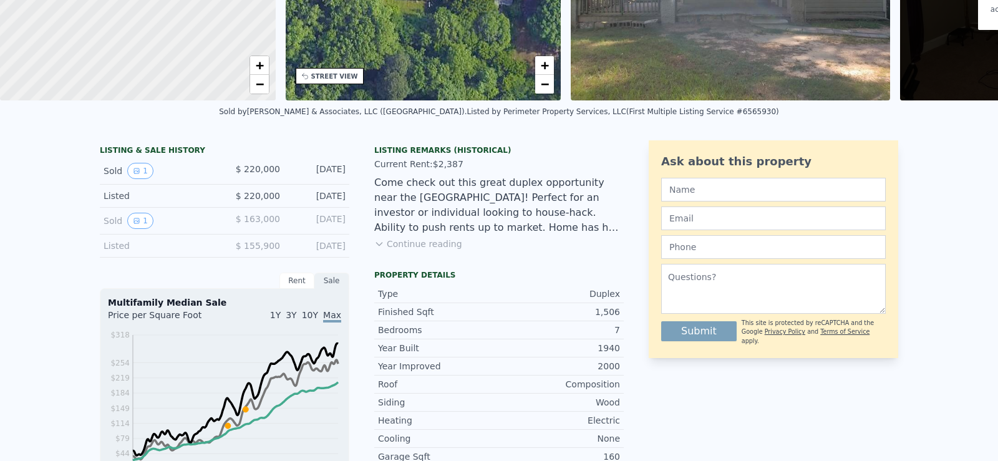
scroll to position [0, 0]
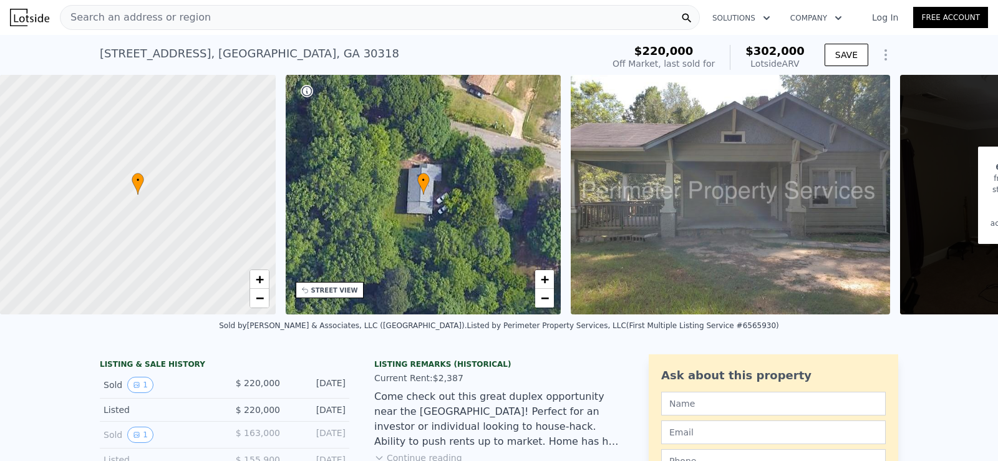
click at [221, 25] on div "Search an address or region" at bounding box center [380, 17] width 640 height 25
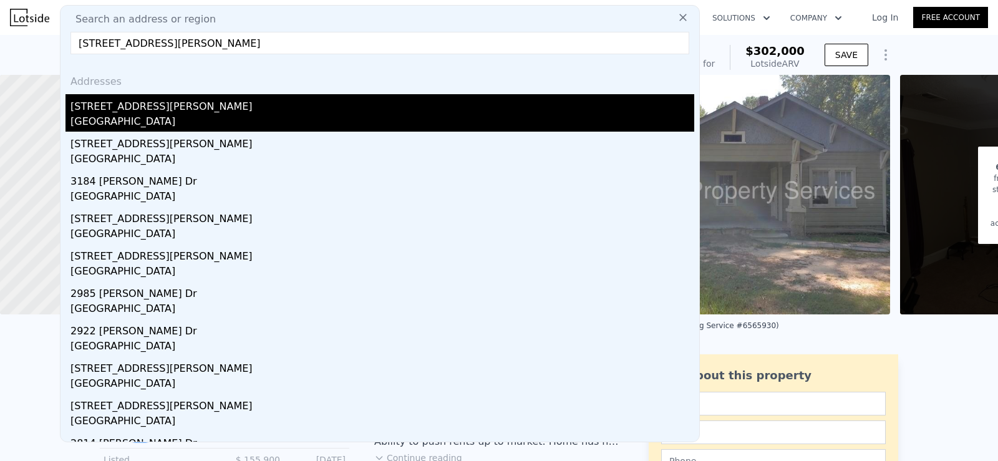
type input "[STREET_ADDRESS][PERSON_NAME]"
click at [184, 100] on div "[STREET_ADDRESS][PERSON_NAME]" at bounding box center [382, 104] width 624 height 20
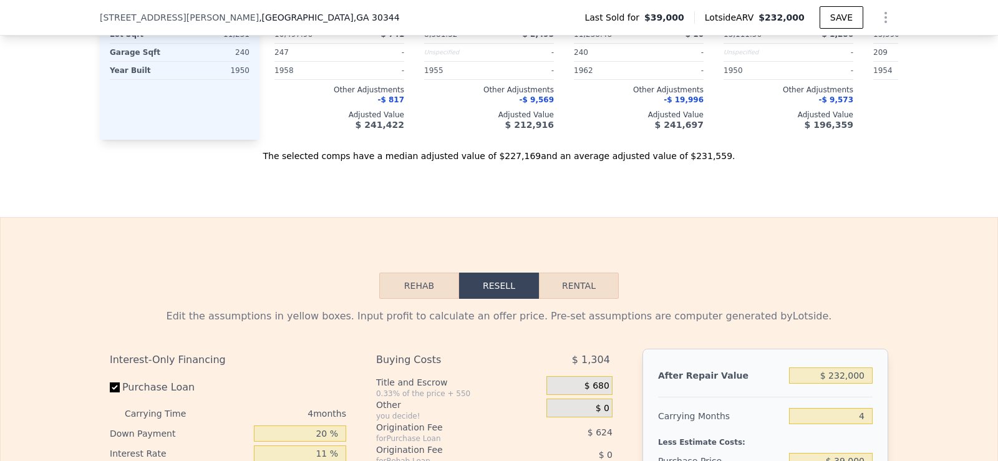
scroll to position [1698, 0]
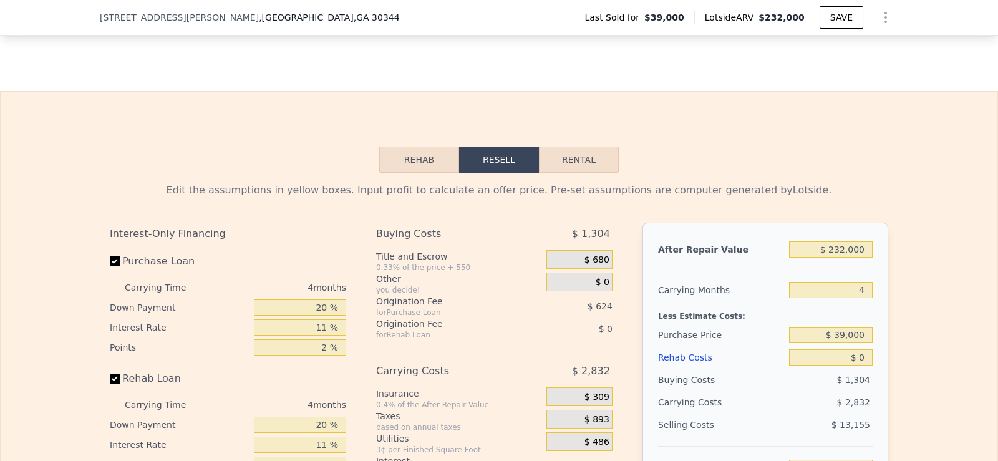
drag, startPoint x: 497, startPoint y: 51, endPoint x: 527, endPoint y: 56, distance: 30.3
copy div "$227,169"
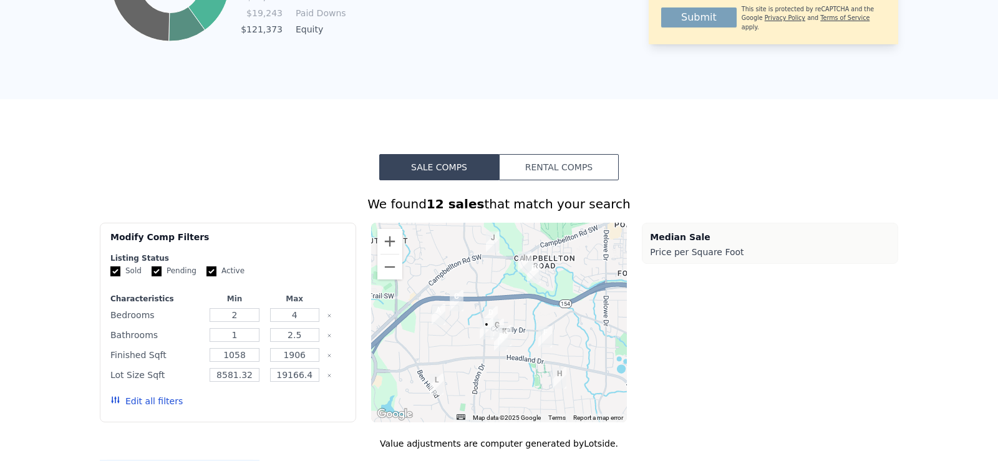
scroll to position [0, 0]
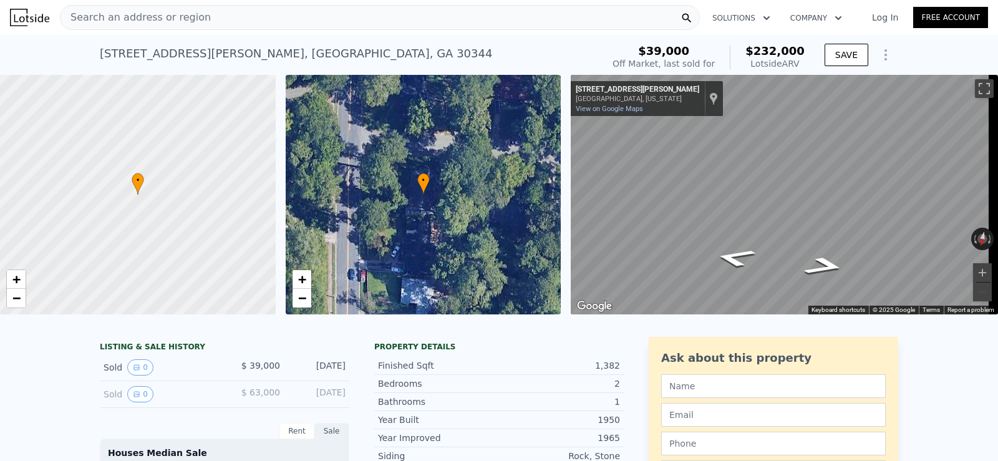
click at [114, 23] on span "Search an address or region" at bounding box center [135, 17] width 150 height 15
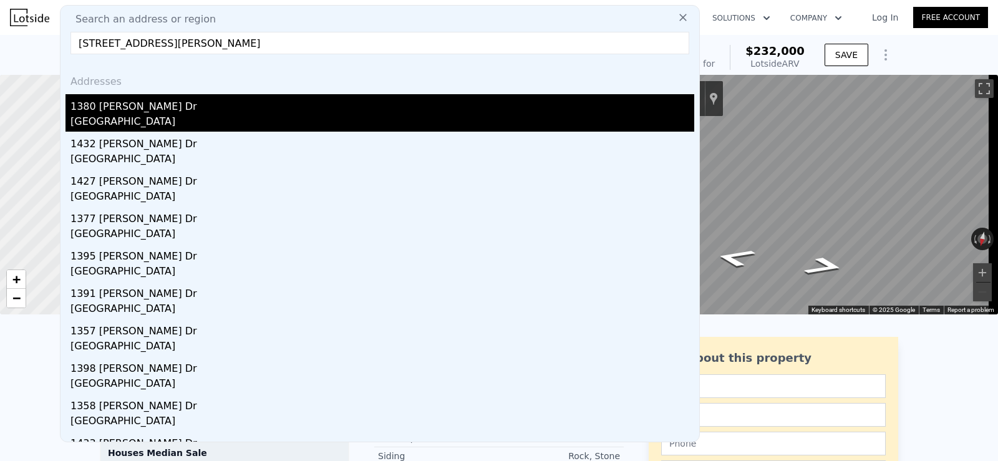
type input "[STREET_ADDRESS][PERSON_NAME]"
click at [149, 107] on div "1380 [PERSON_NAME] Dr" at bounding box center [382, 104] width 624 height 20
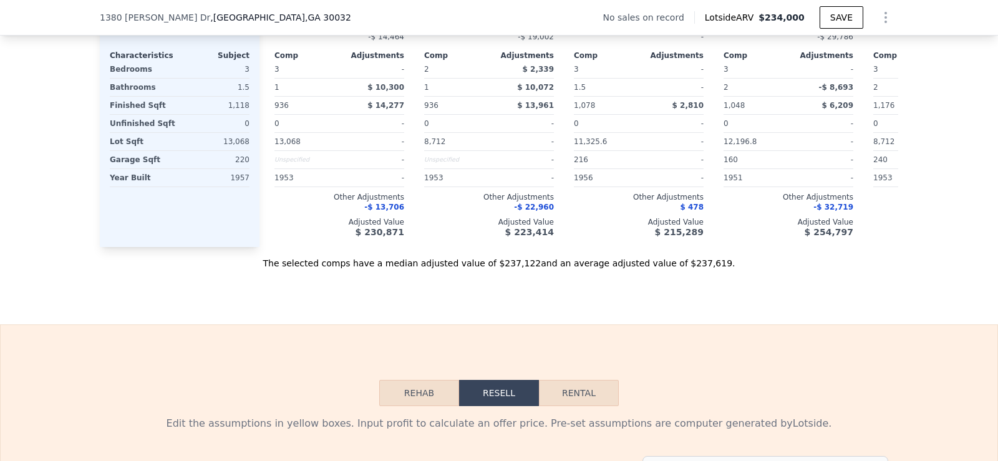
scroll to position [1406, 0]
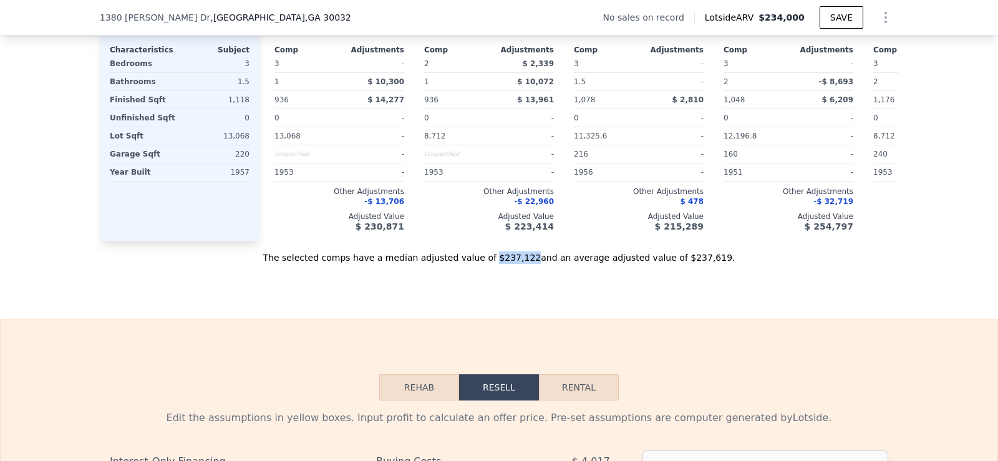
drag, startPoint x: 498, startPoint y: 275, endPoint x: 526, endPoint y: 279, distance: 29.0
click at [526, 264] on div "The selected comps have a median adjusted value of $237,122 and an average adju…" at bounding box center [499, 252] width 798 height 22
copy div "$237,122"
